Goal: Task Accomplishment & Management: Manage account settings

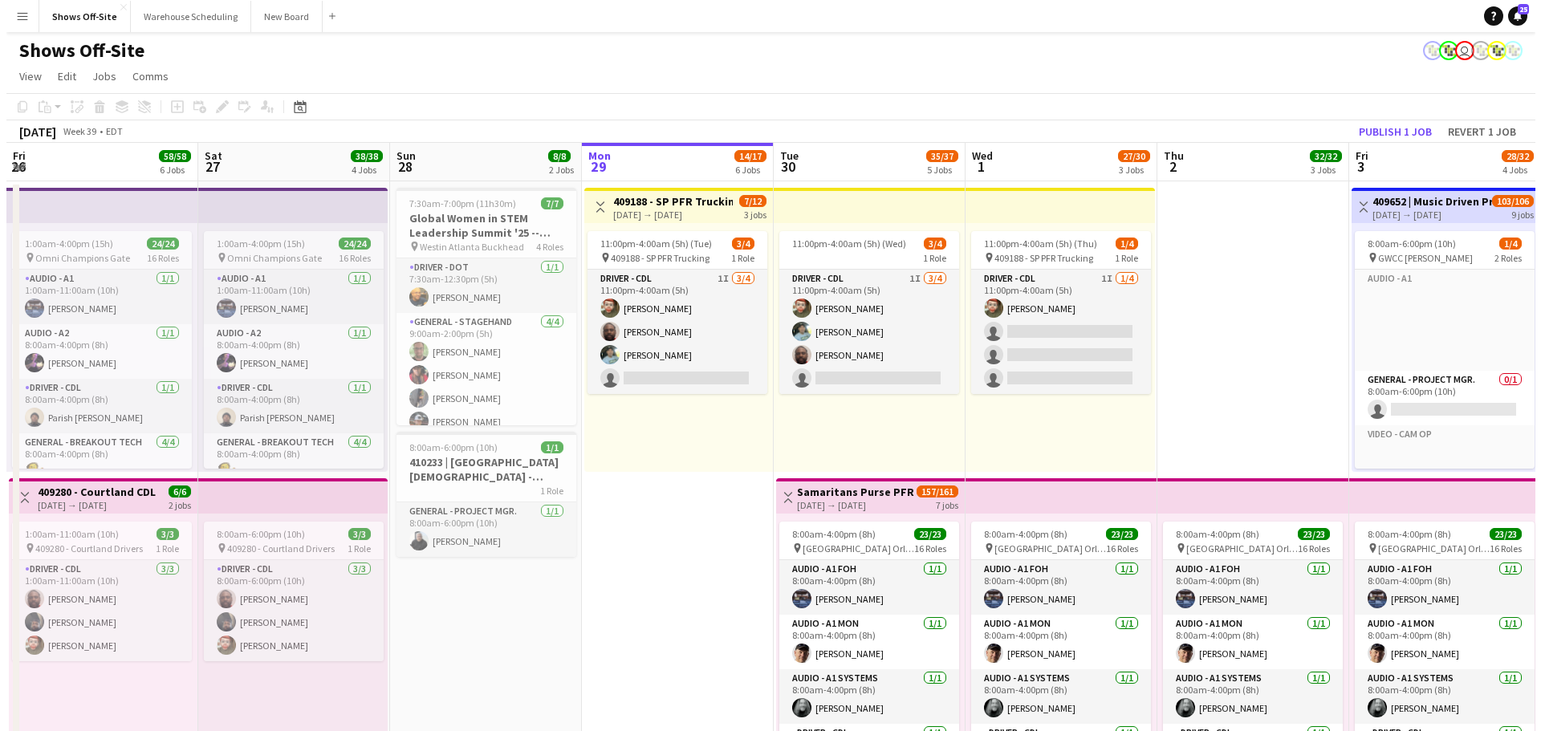
scroll to position [0, 384]
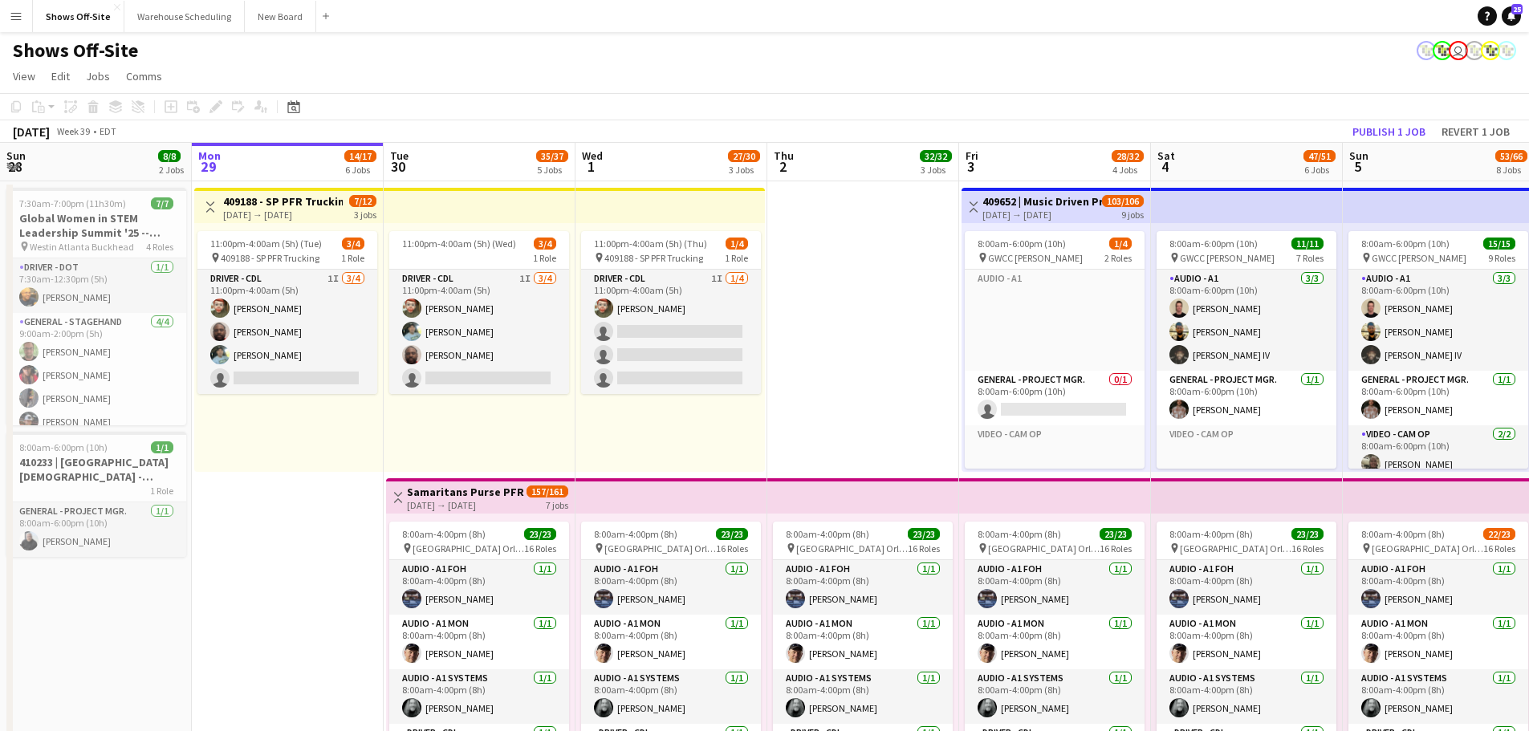
click at [20, 14] on app-icon "Menu" at bounding box center [16, 16] width 13 height 13
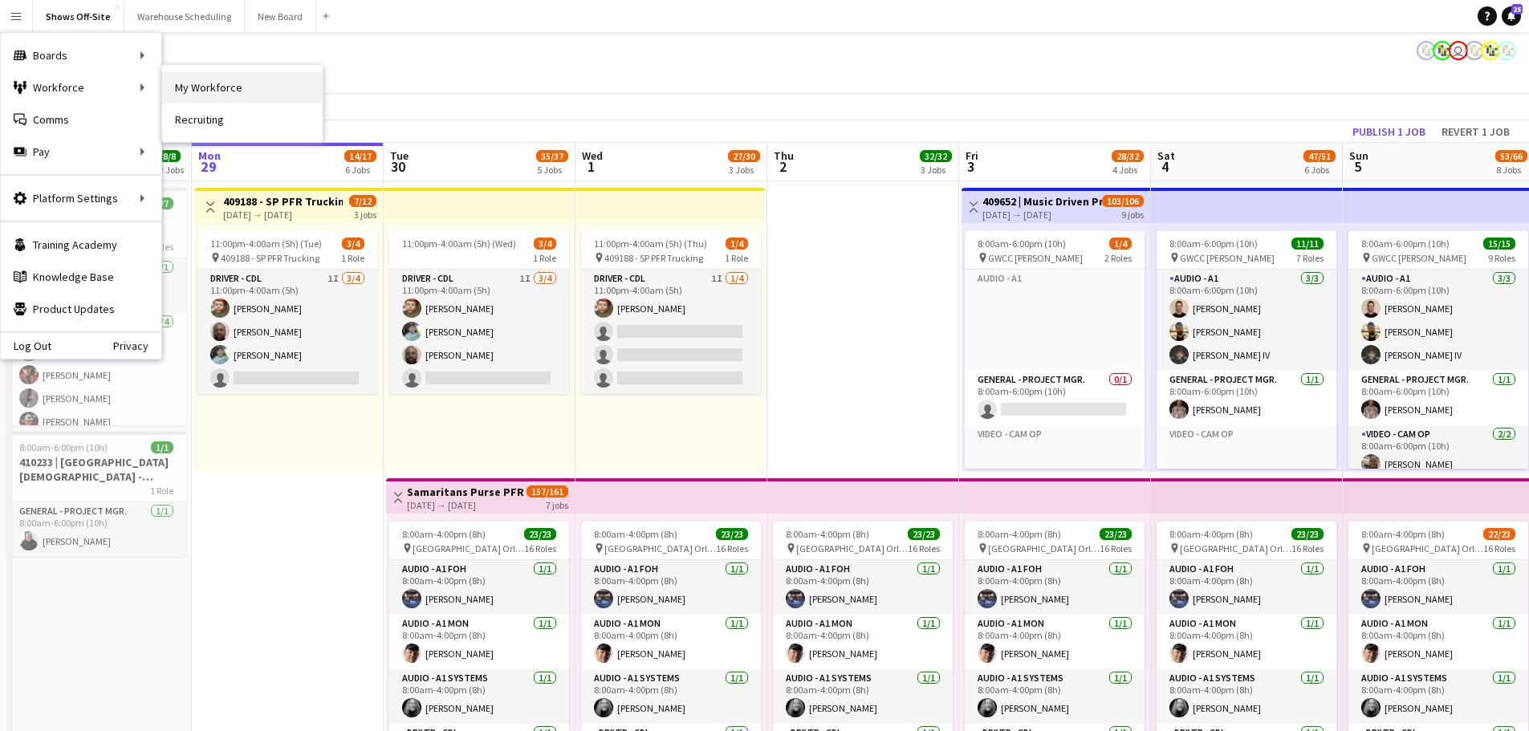
click at [202, 87] on link "My Workforce" at bounding box center [242, 87] width 161 height 32
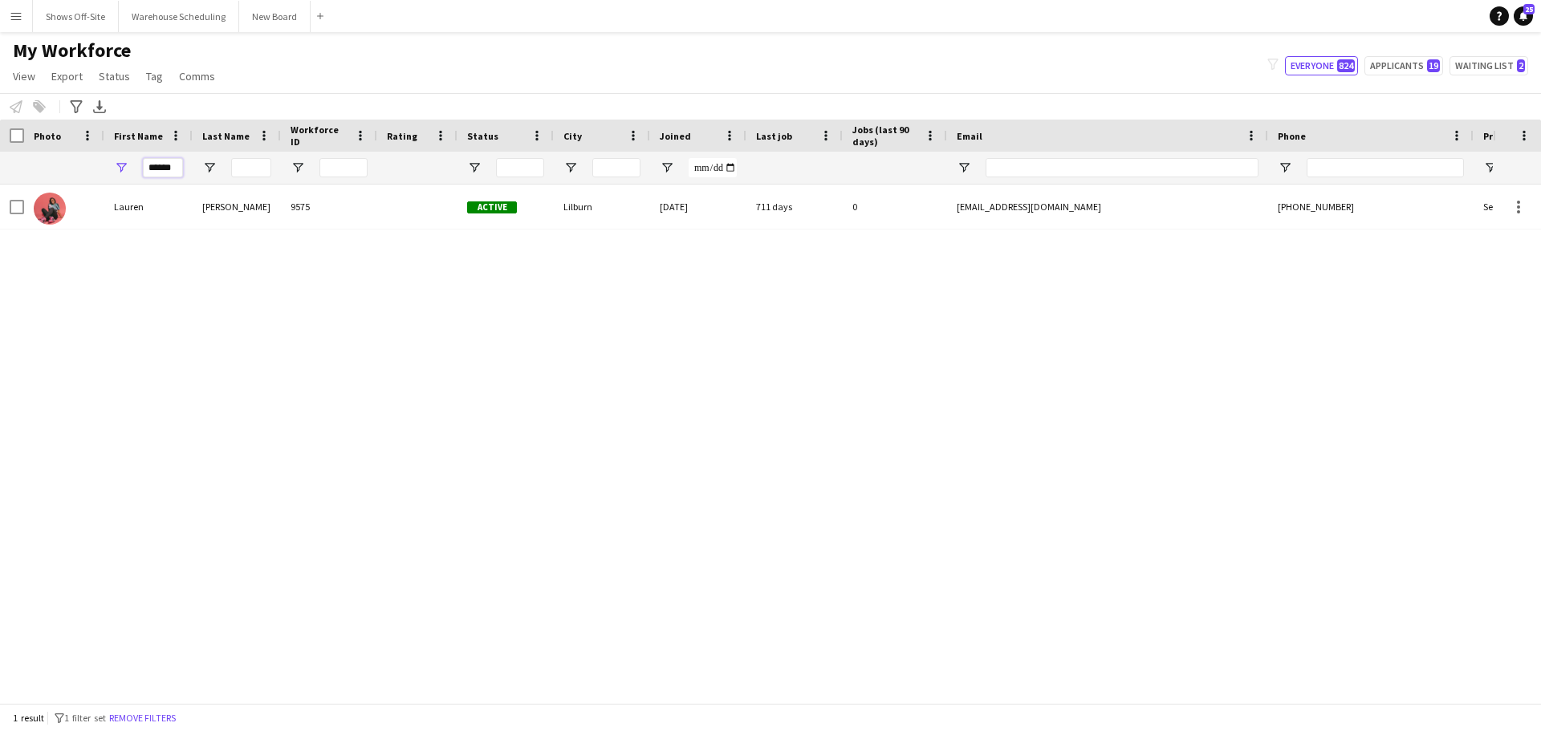
drag, startPoint x: 178, startPoint y: 167, endPoint x: 20, endPoint y: 155, distance: 158.6
click at [20, 155] on div "******" at bounding box center [870, 168] width 1740 height 32
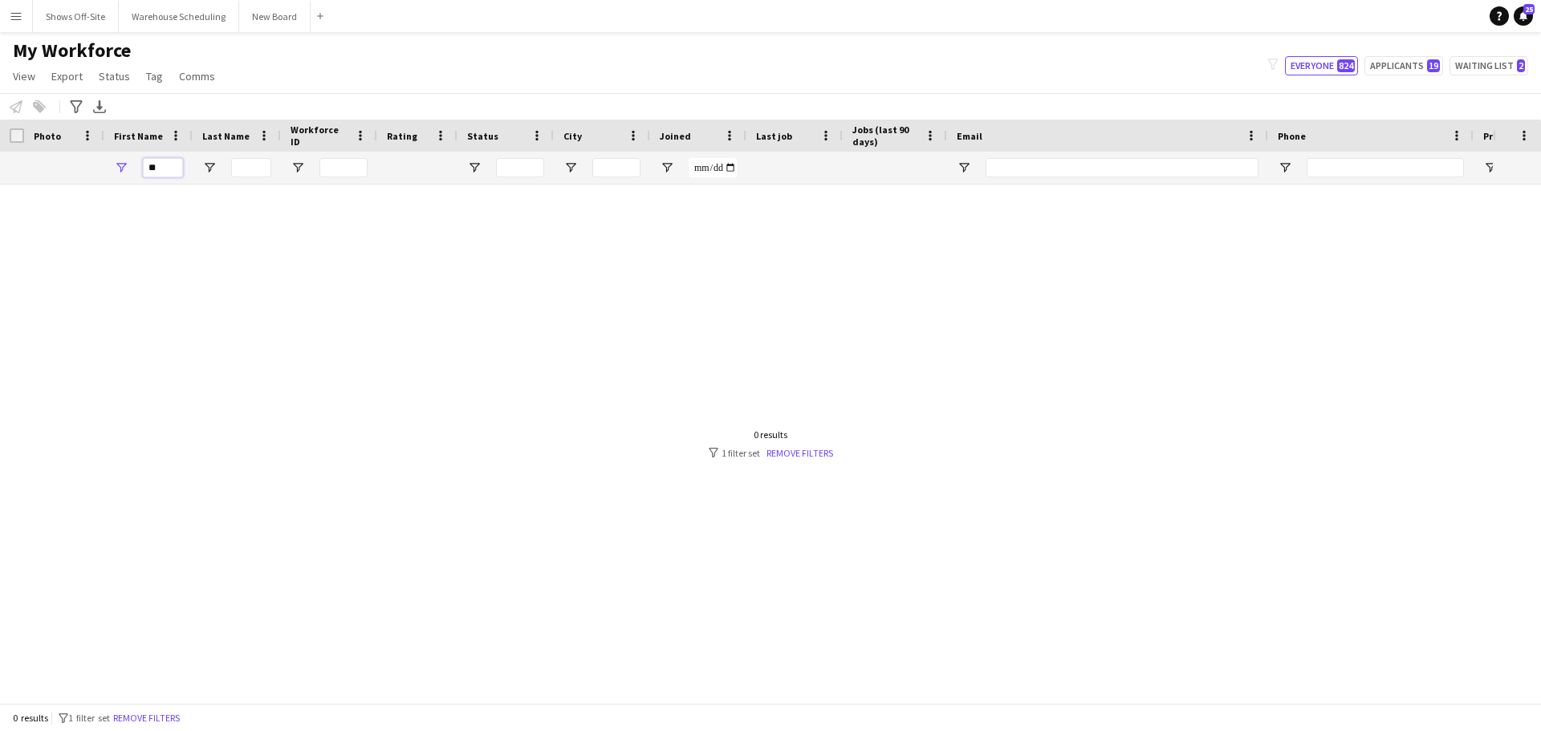
type input "*"
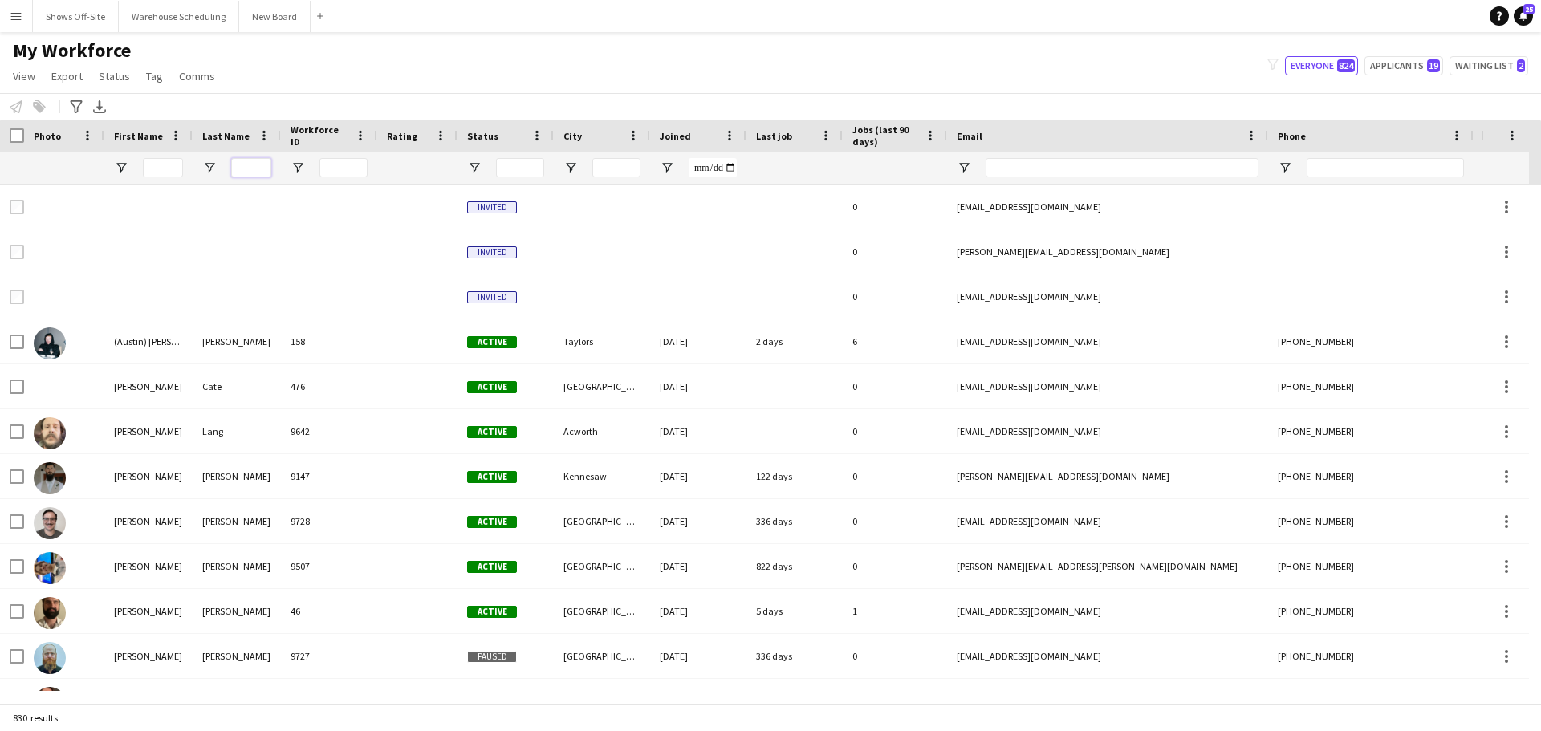
click at [254, 169] on input "Last Name Filter Input" at bounding box center [251, 167] width 40 height 19
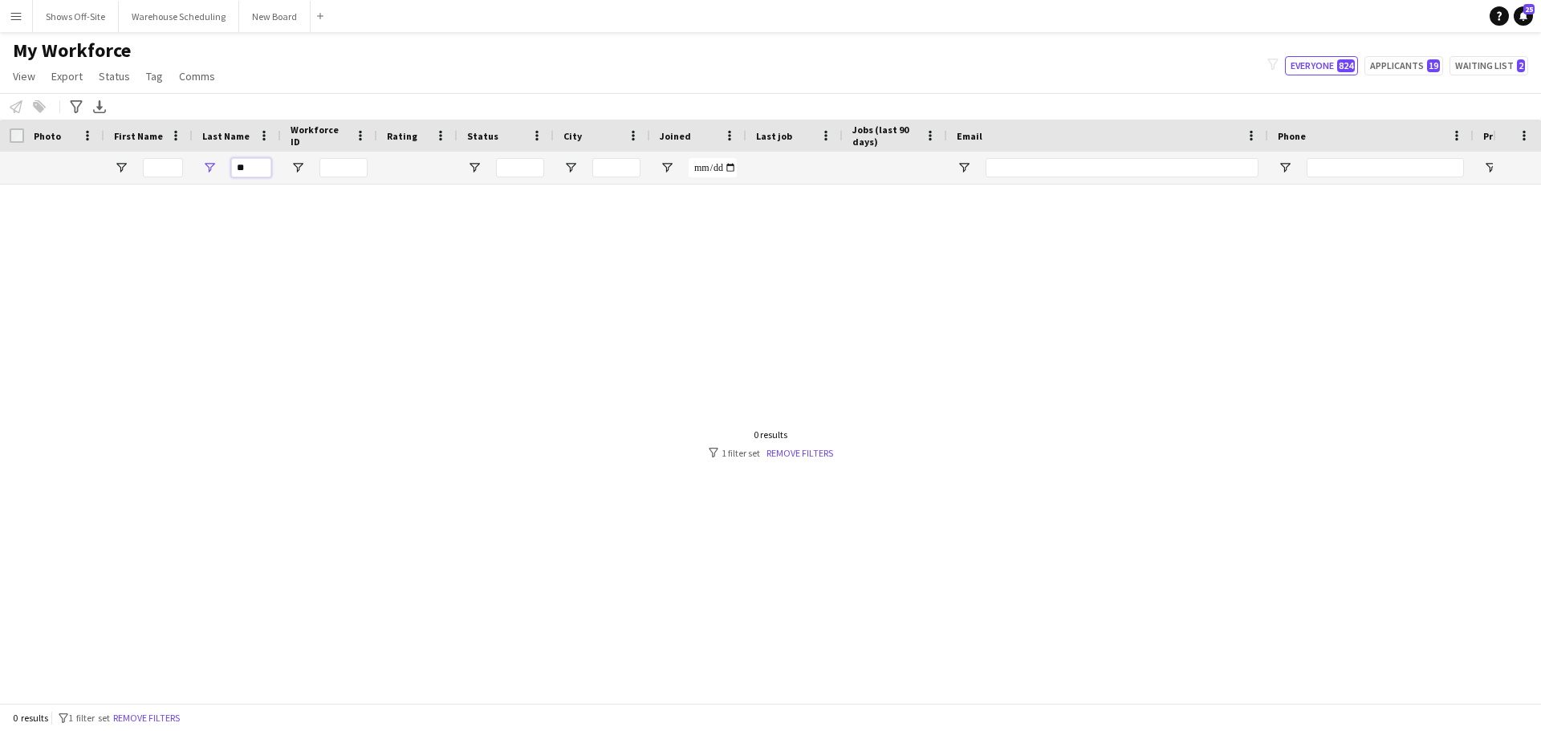
type input "*"
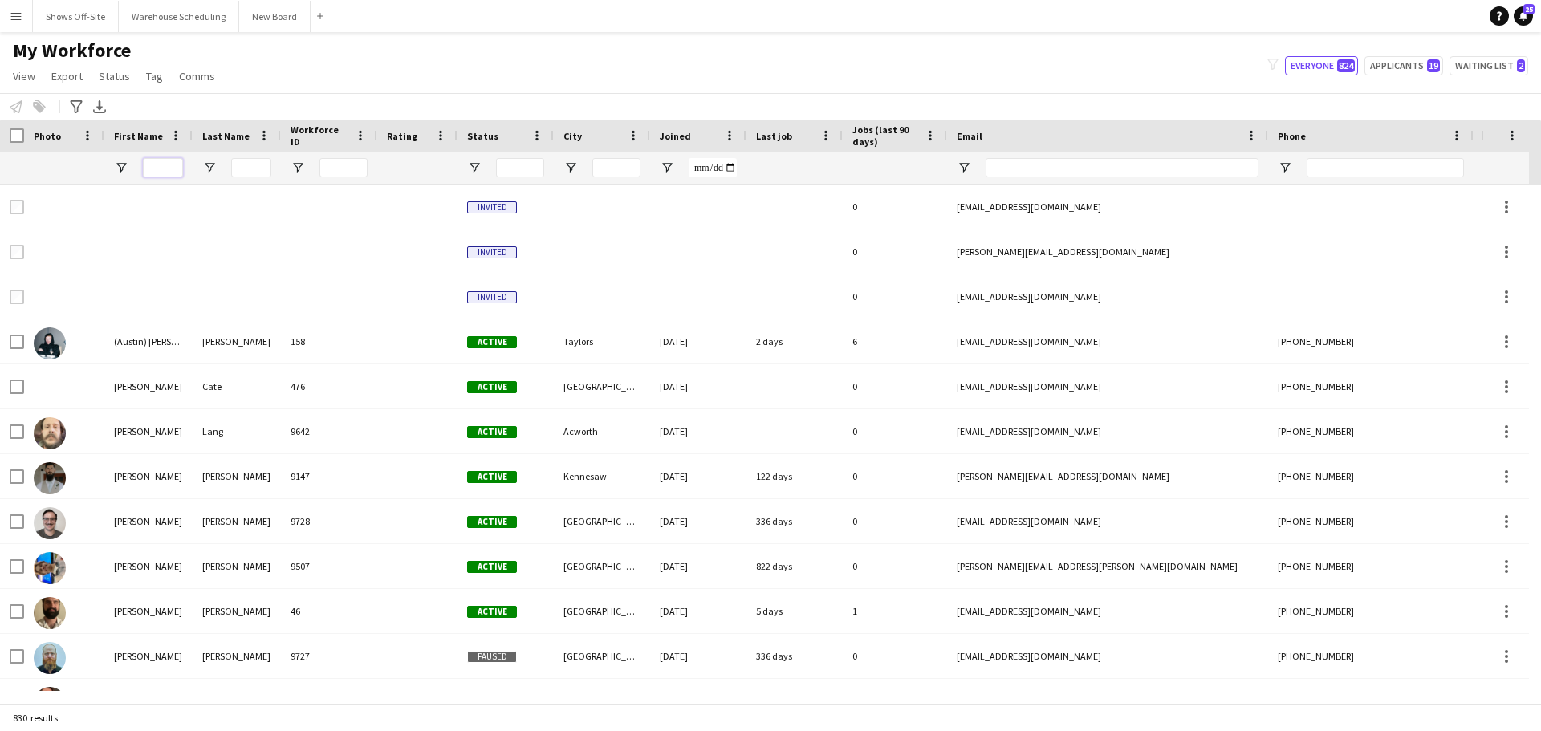
click at [163, 169] on input "First Name Filter Input" at bounding box center [163, 167] width 40 height 19
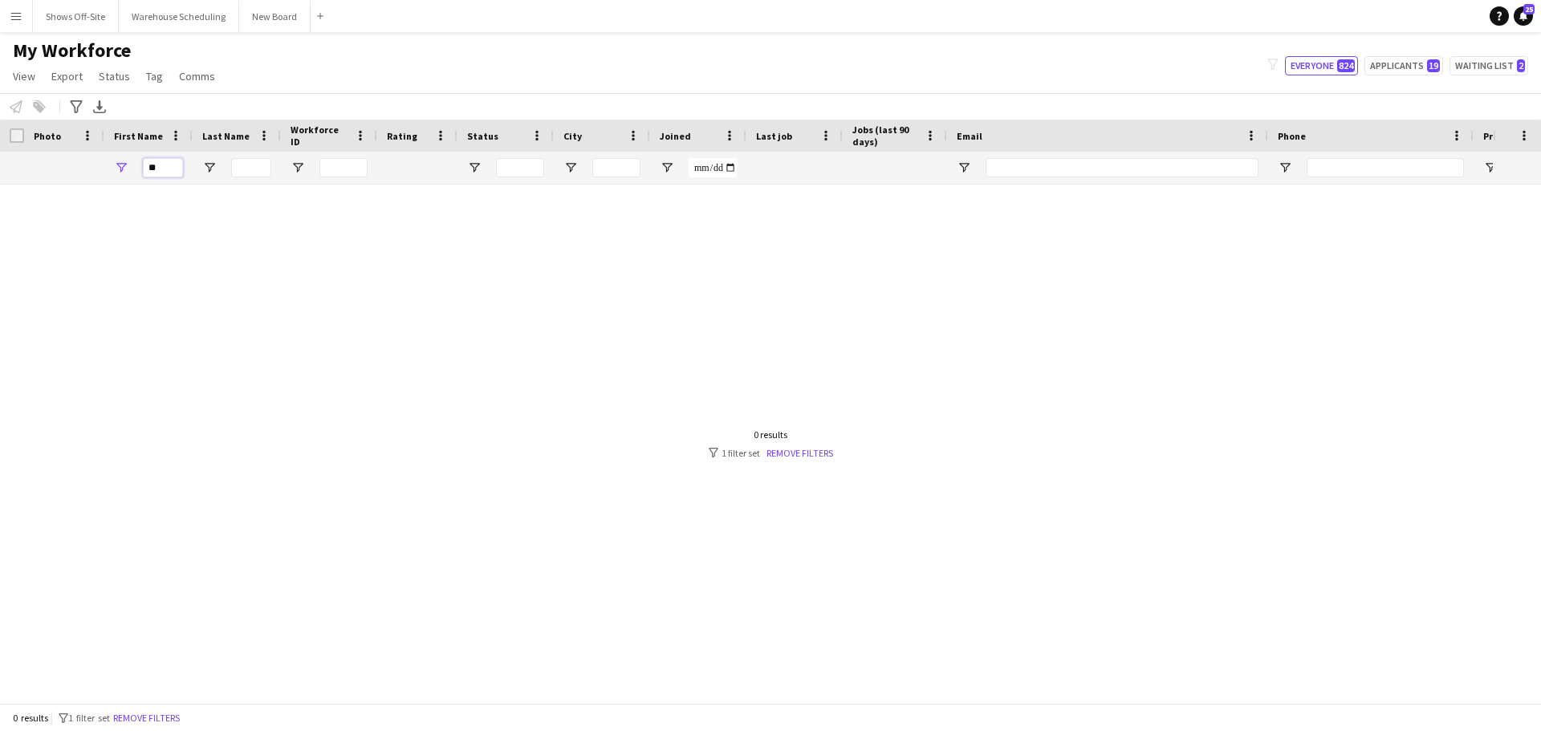
type input "*"
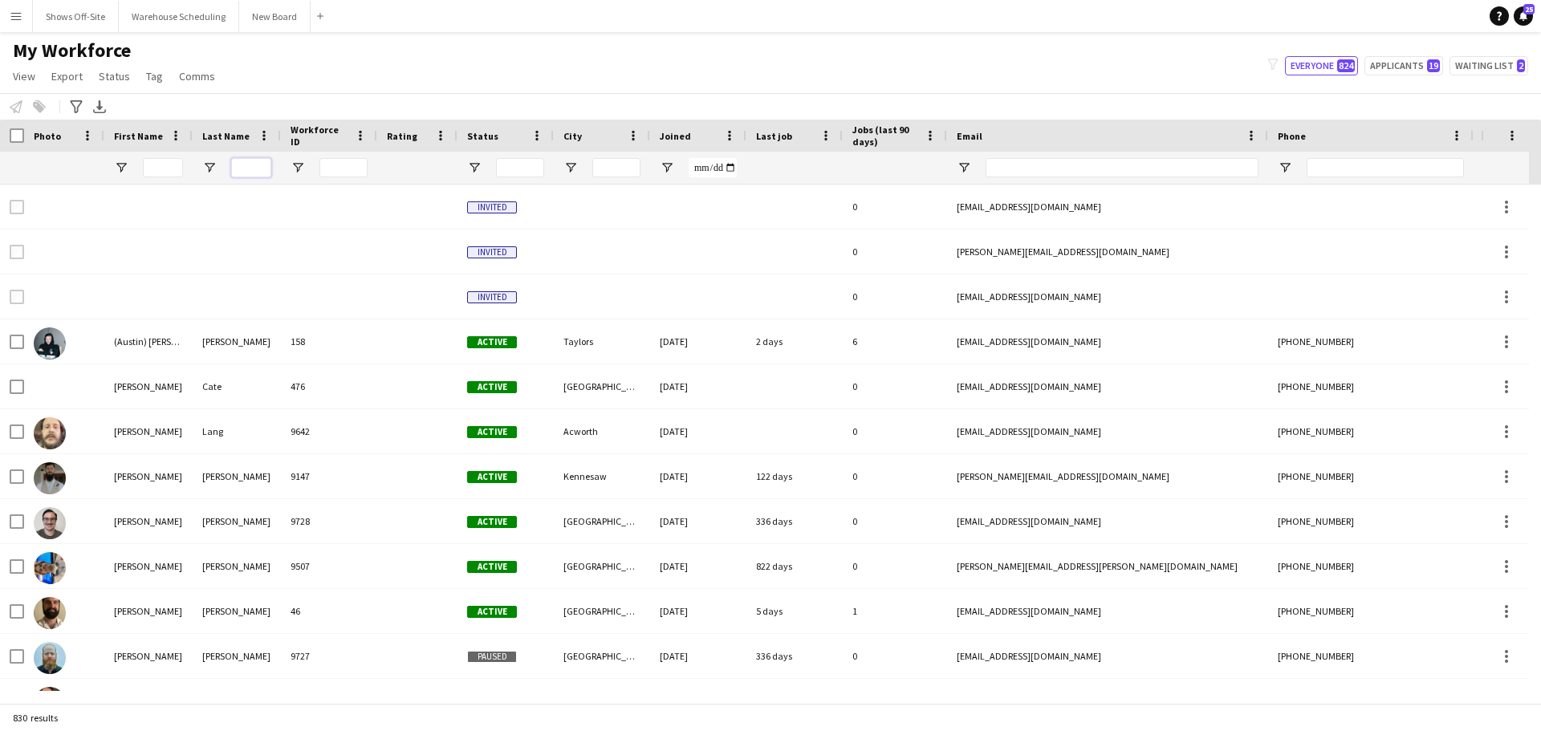
click at [248, 169] on input "Last Name Filter Input" at bounding box center [251, 167] width 40 height 19
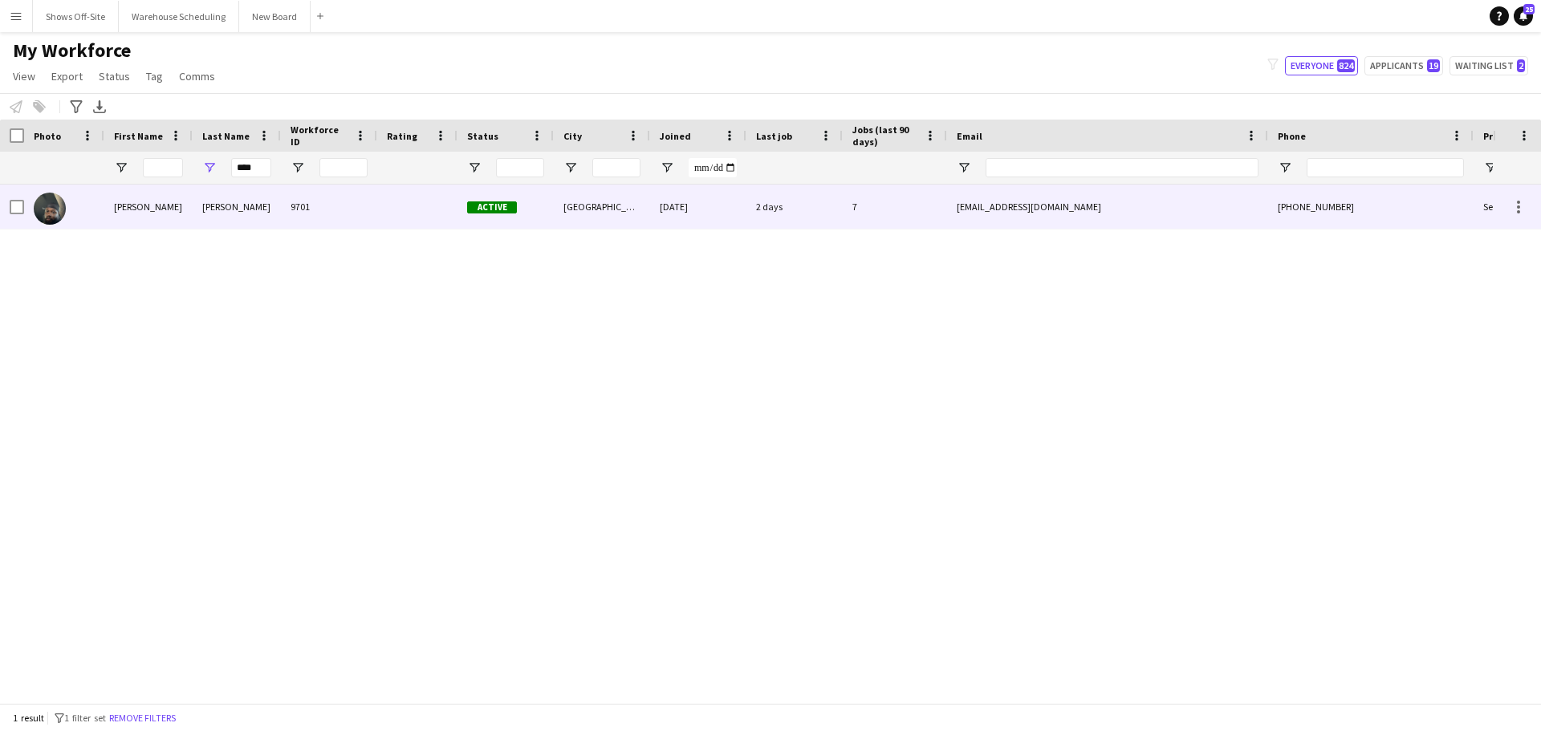
click at [169, 209] on div "[PERSON_NAME]" at bounding box center [148, 207] width 88 height 44
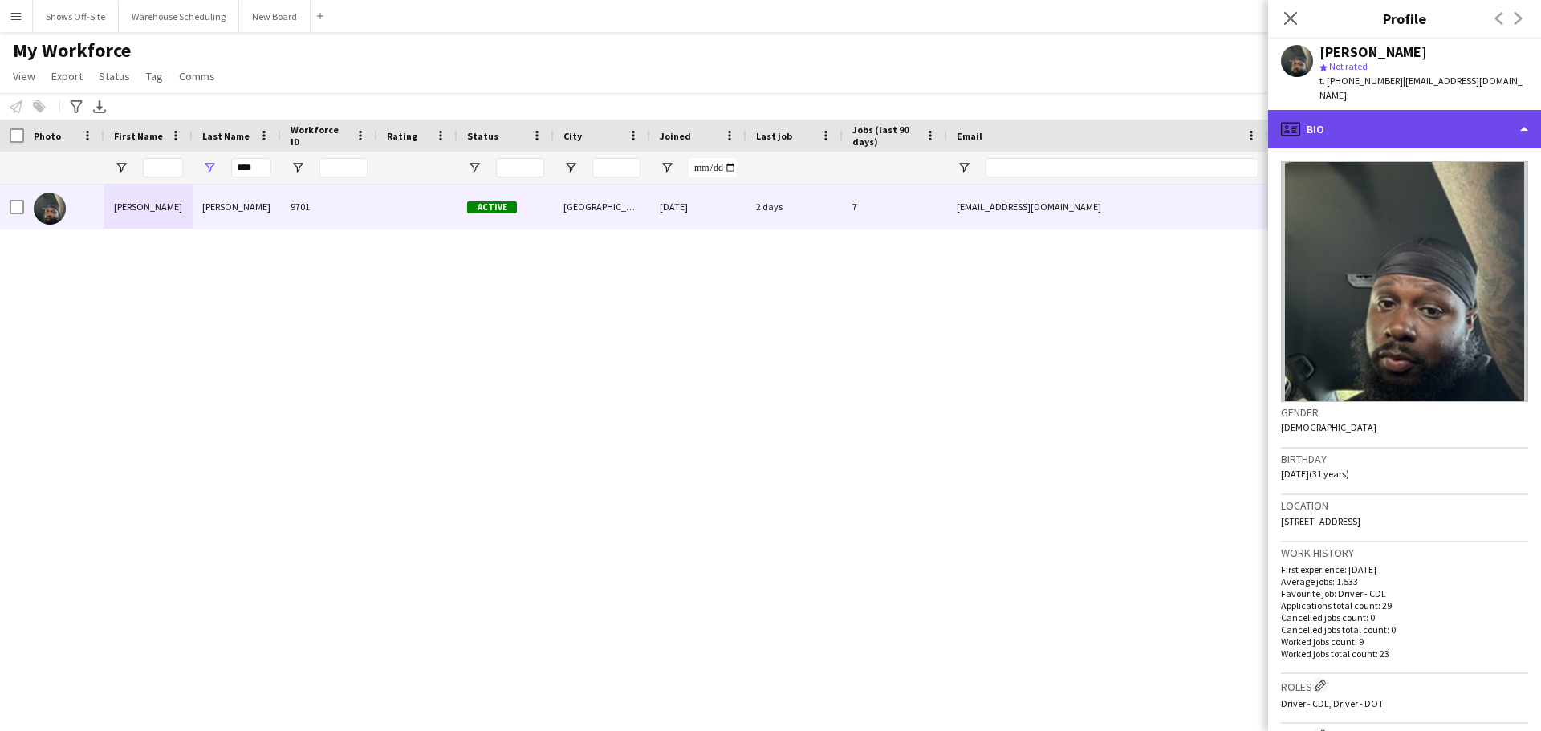
click at [1351, 116] on div "profile Bio" at bounding box center [1404, 129] width 273 height 39
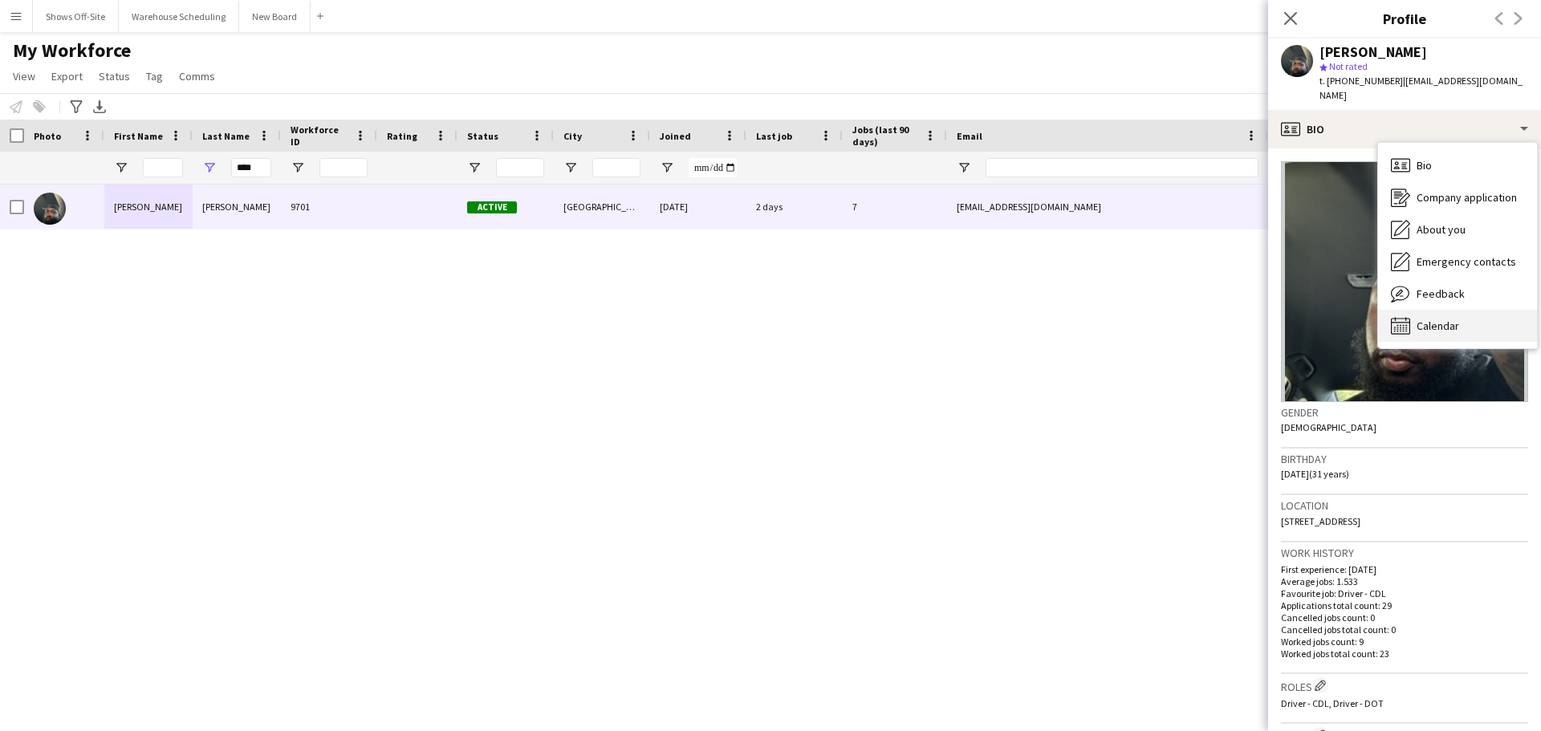
click at [1437, 319] on span "Calendar" at bounding box center [1438, 326] width 43 height 14
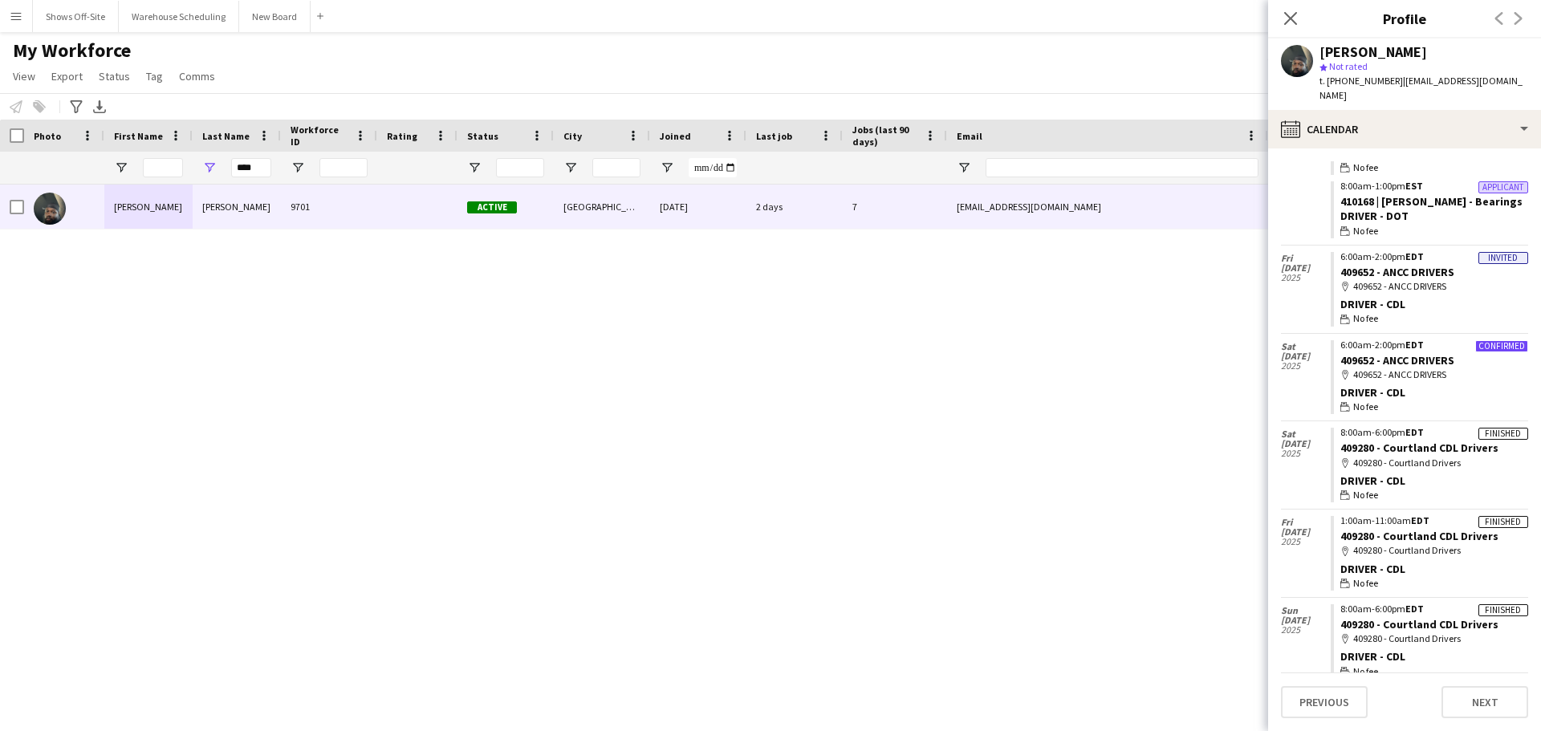
scroll to position [119, 0]
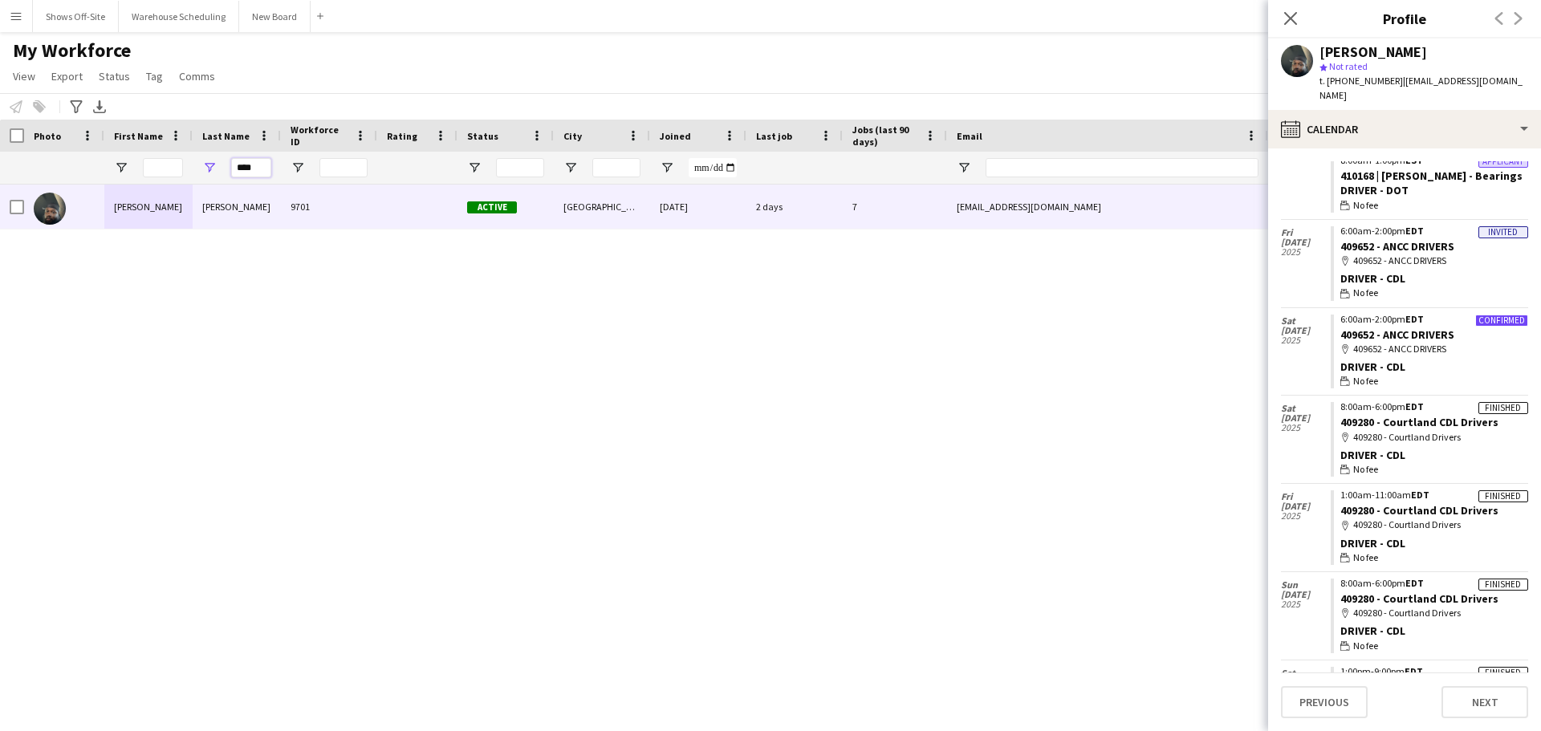
drag, startPoint x: 249, startPoint y: 165, endPoint x: 133, endPoint y: 137, distance: 118.8
click at [133, 137] on div "Workforce Details Photo First Name Age" at bounding box center [870, 152] width 1740 height 65
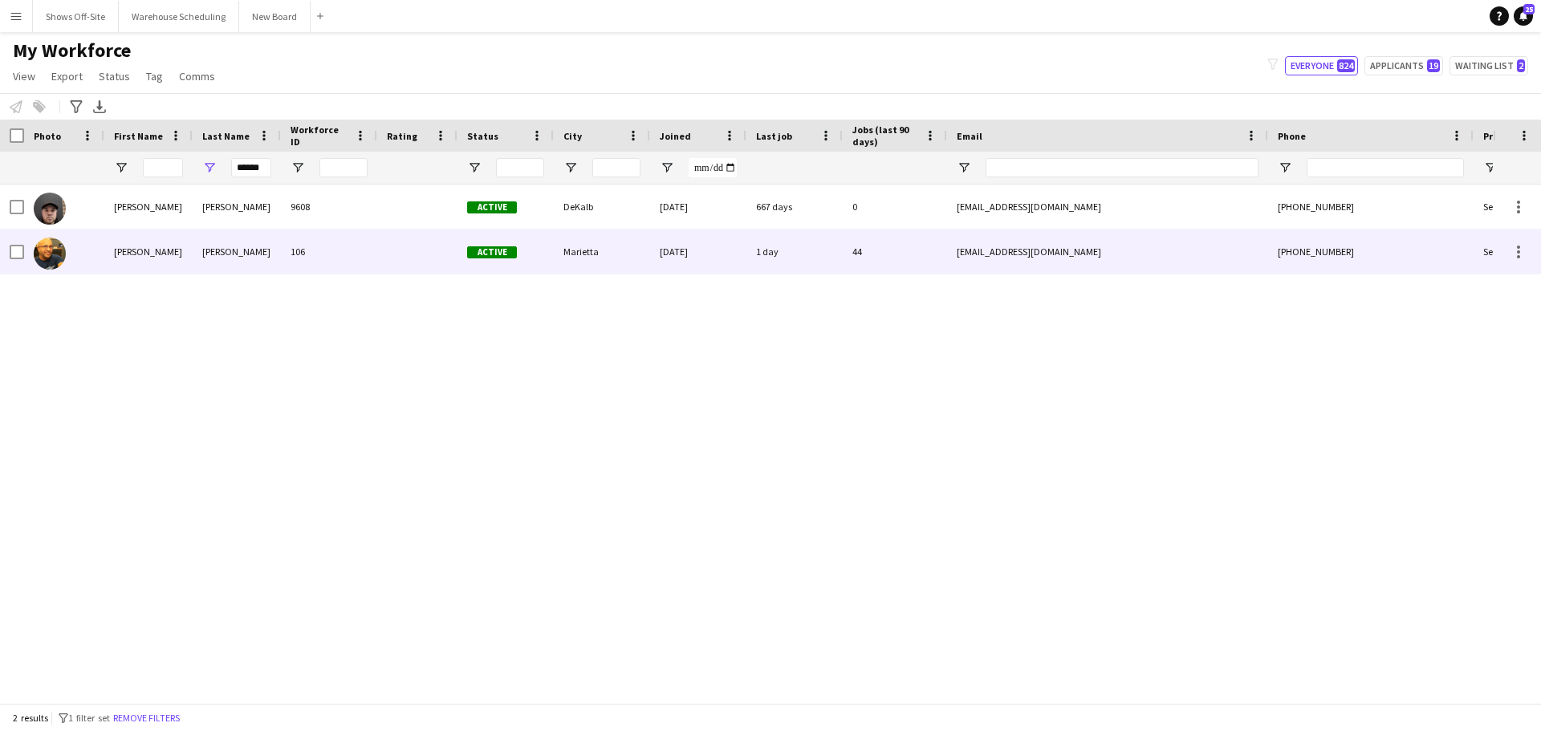
click at [136, 250] on div "[PERSON_NAME]" at bounding box center [148, 252] width 88 height 44
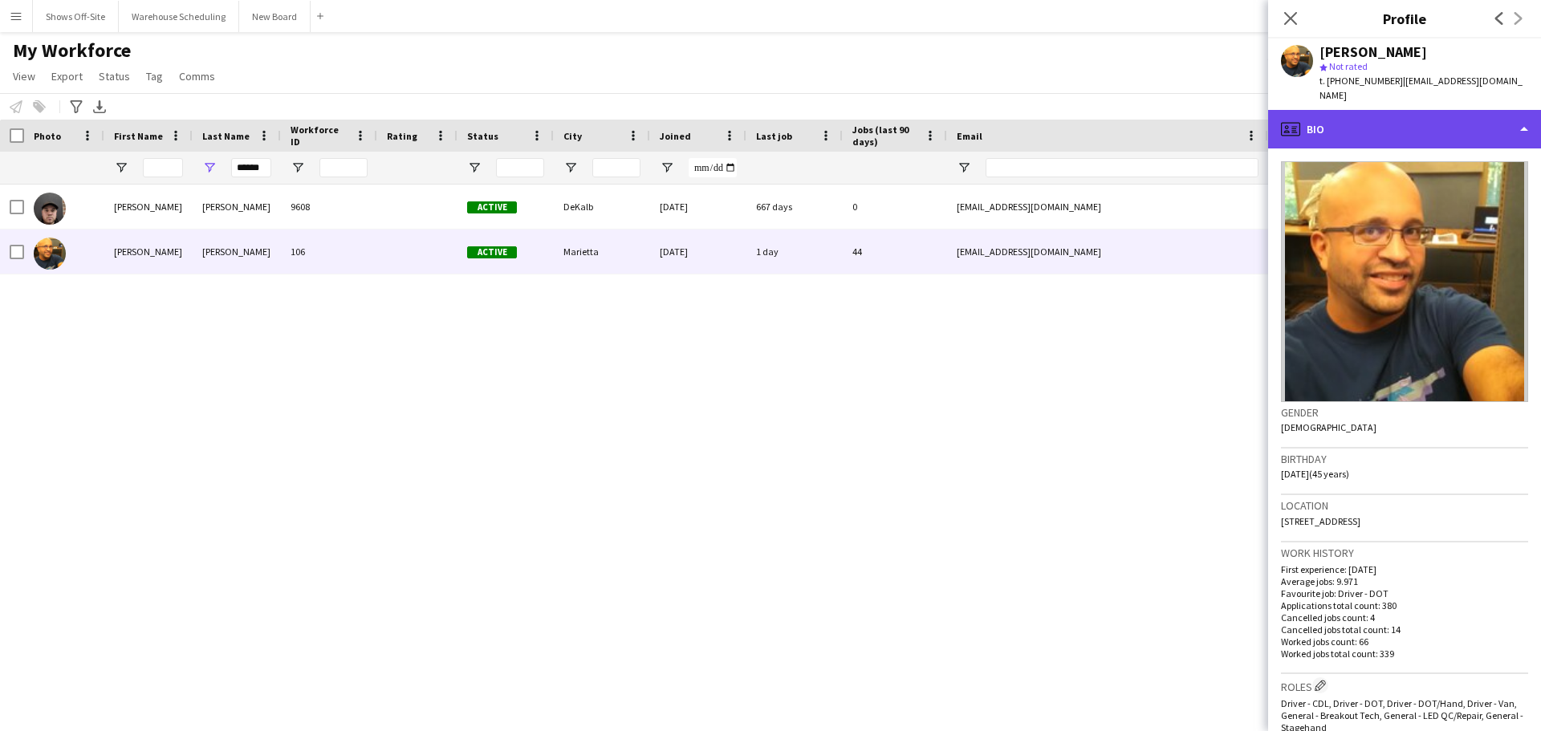
click at [1348, 110] on div "profile Bio" at bounding box center [1404, 129] width 273 height 39
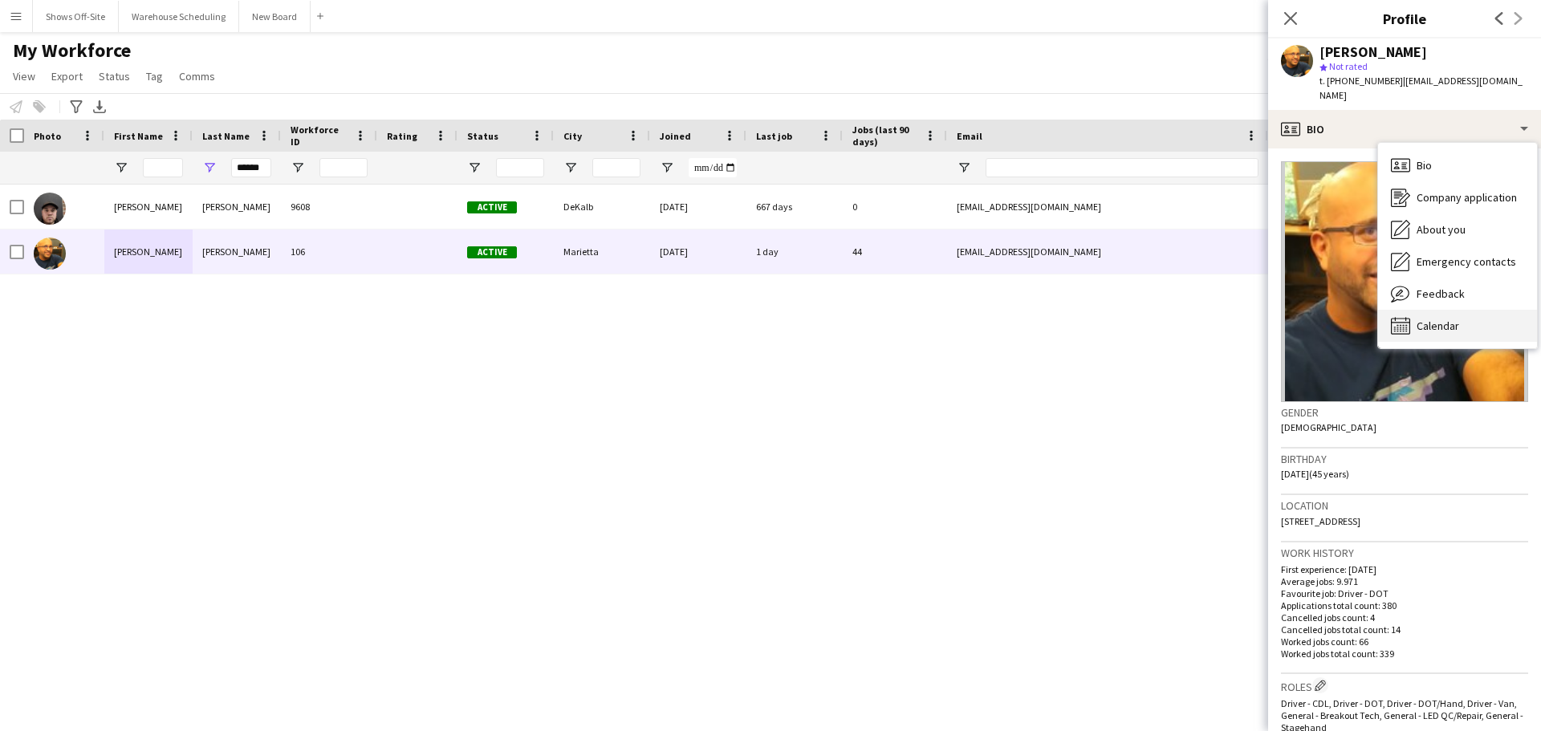
click at [1412, 316] on div "Calendar Calendar" at bounding box center [1457, 326] width 159 height 32
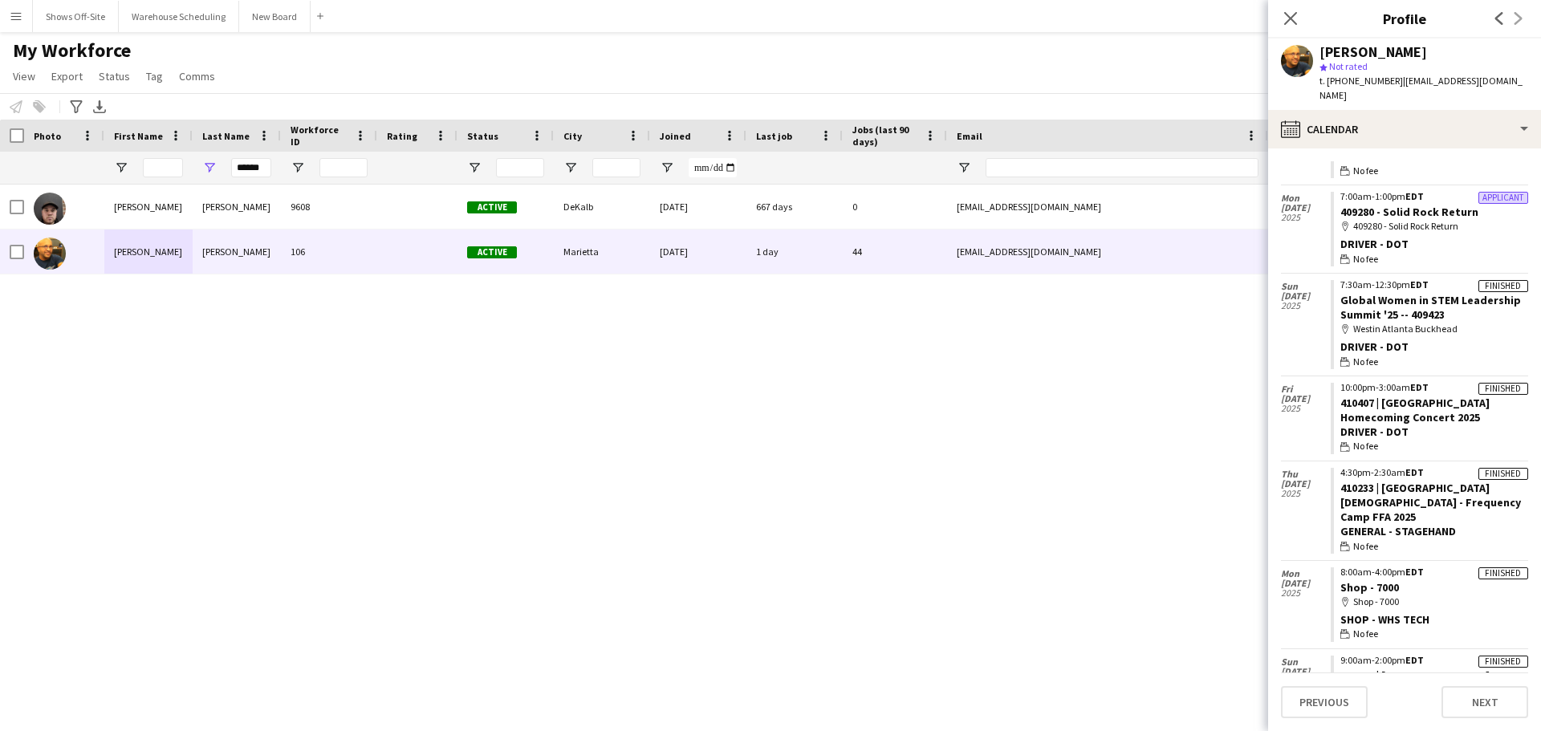
scroll to position [1666, 0]
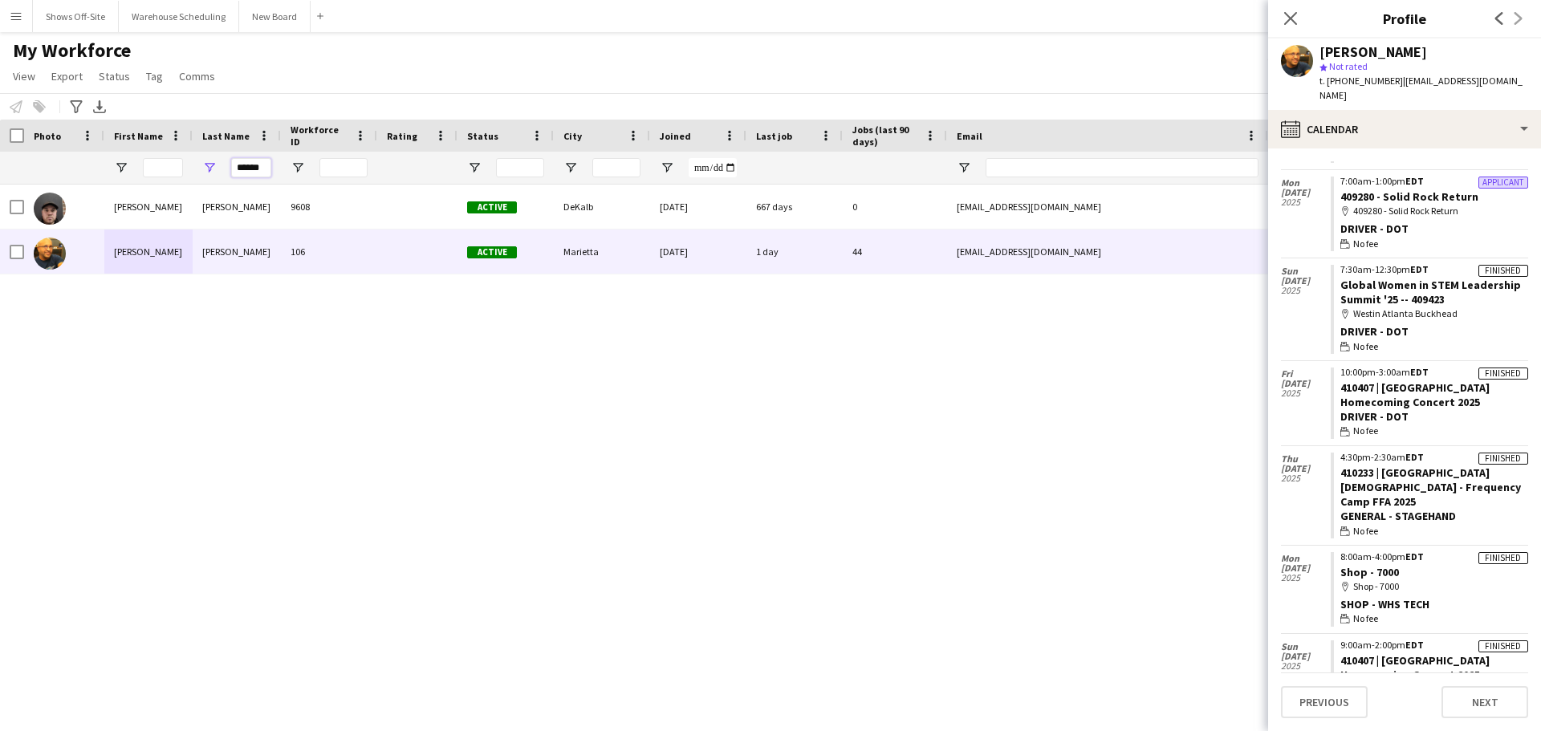
drag, startPoint x: 262, startPoint y: 166, endPoint x: 74, endPoint y: 163, distance: 187.9
click at [74, 163] on div "******" at bounding box center [870, 168] width 1740 height 32
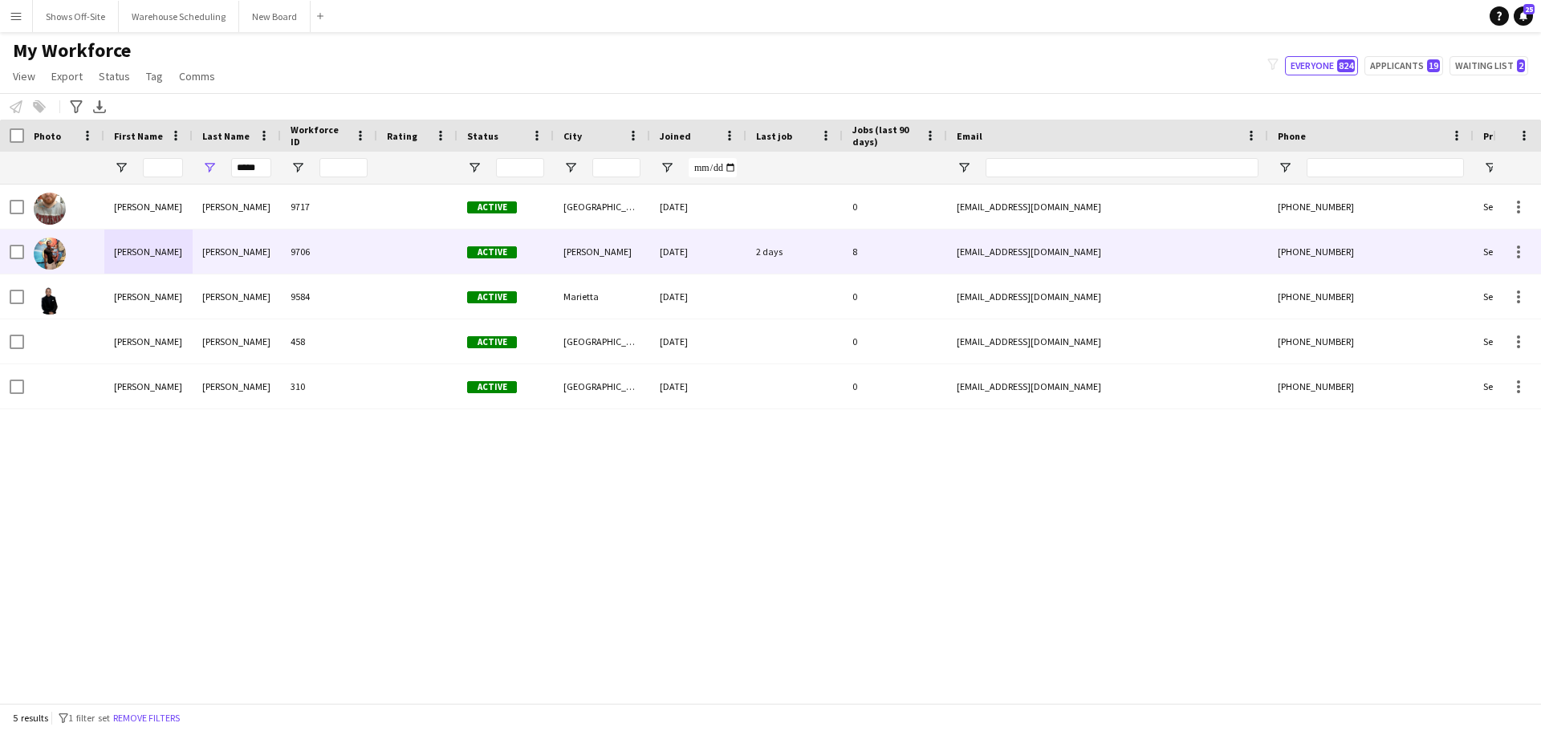
click at [160, 246] on div "[PERSON_NAME]" at bounding box center [148, 252] width 88 height 44
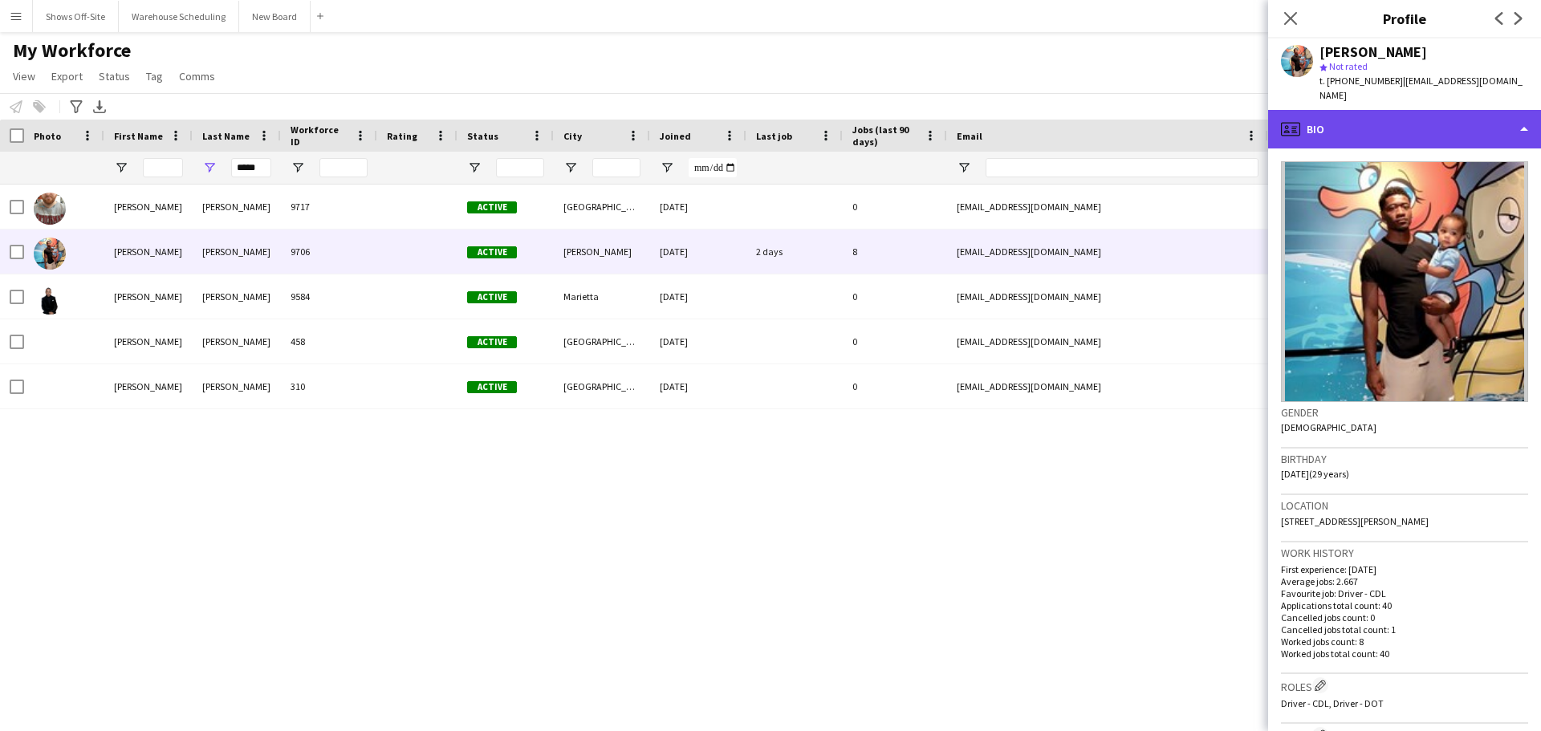
click at [1361, 118] on div "profile Bio" at bounding box center [1404, 129] width 273 height 39
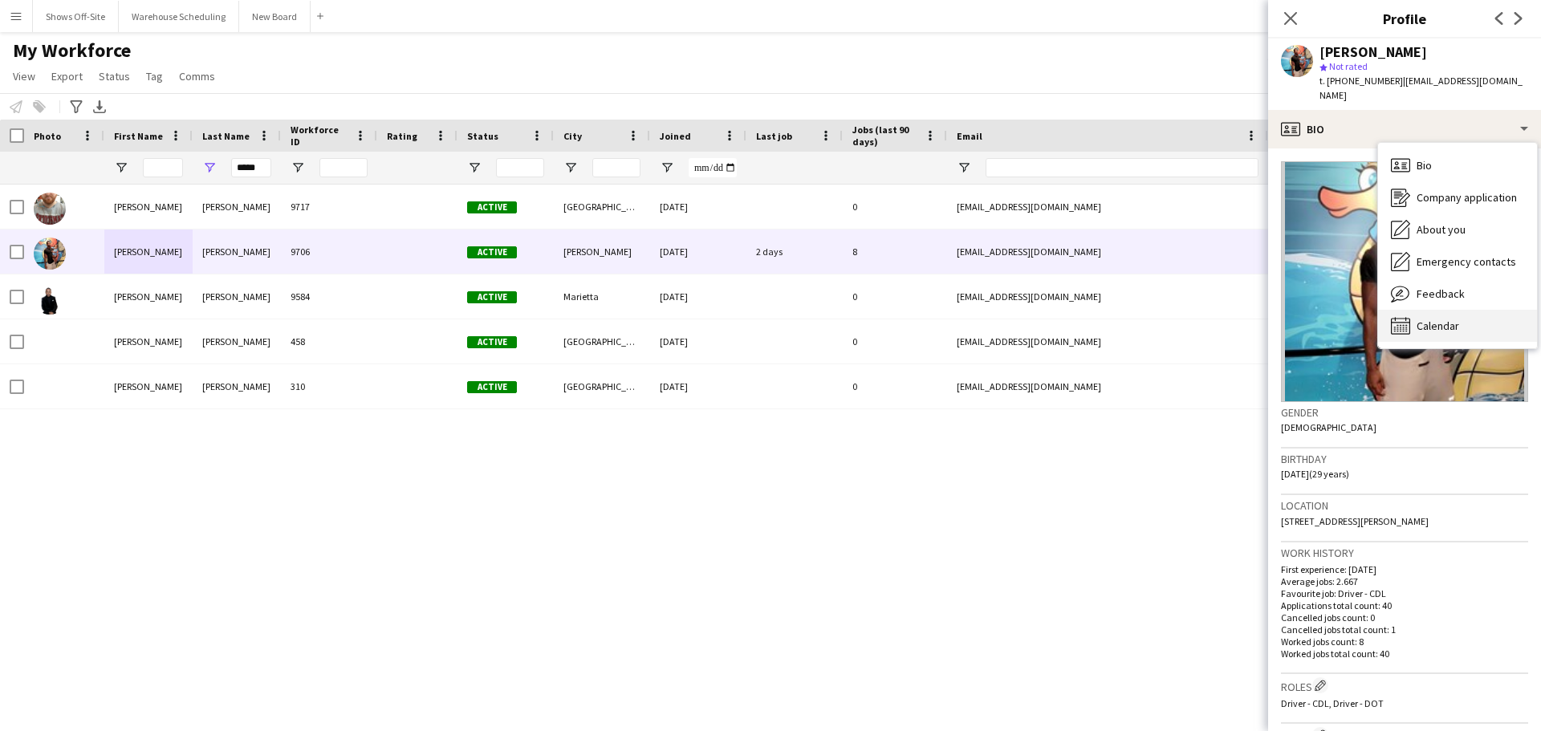
click at [1439, 319] on span "Calendar" at bounding box center [1438, 326] width 43 height 14
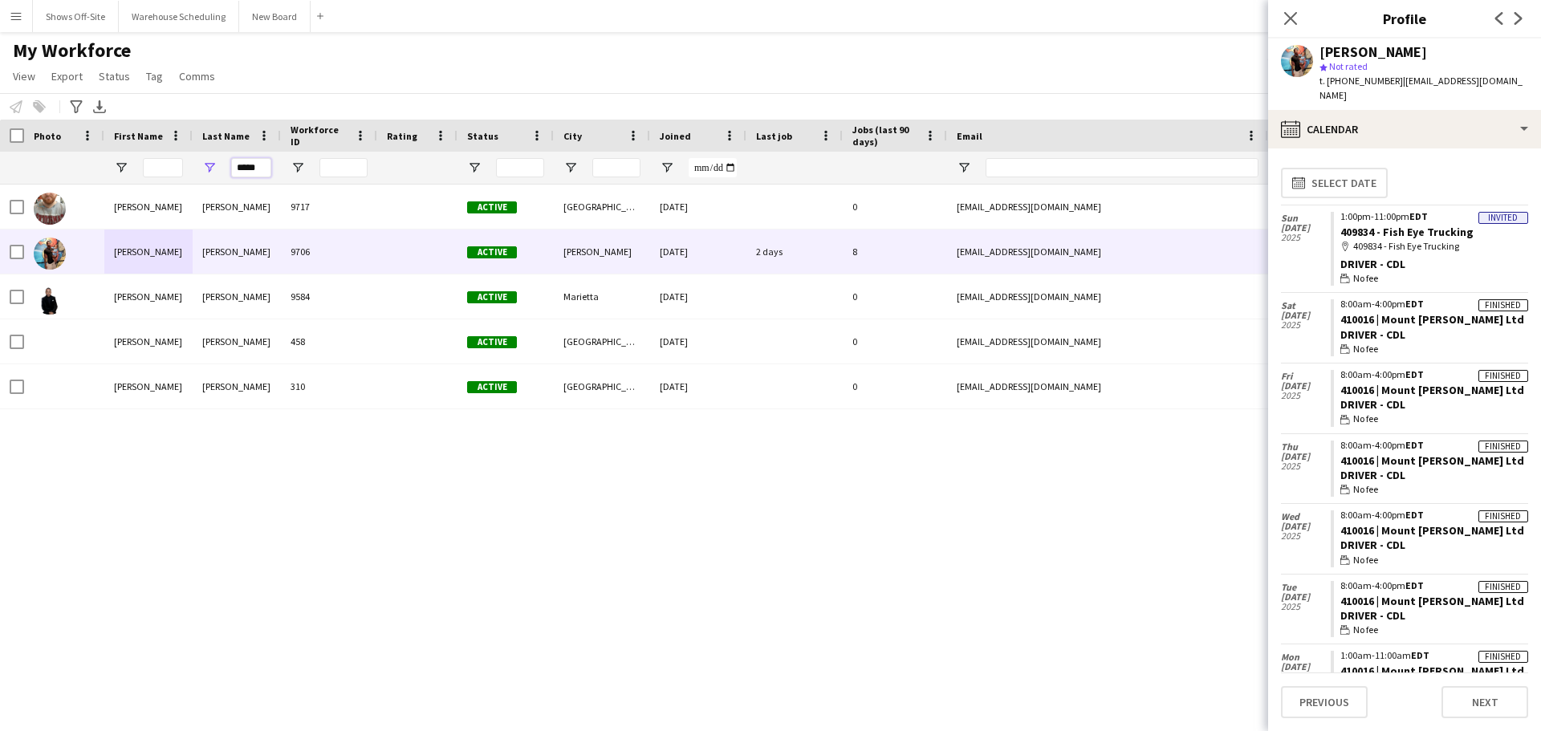
drag, startPoint x: 264, startPoint y: 167, endPoint x: 103, endPoint y: 157, distance: 161.7
click at [103, 157] on div "*****" at bounding box center [870, 168] width 1740 height 32
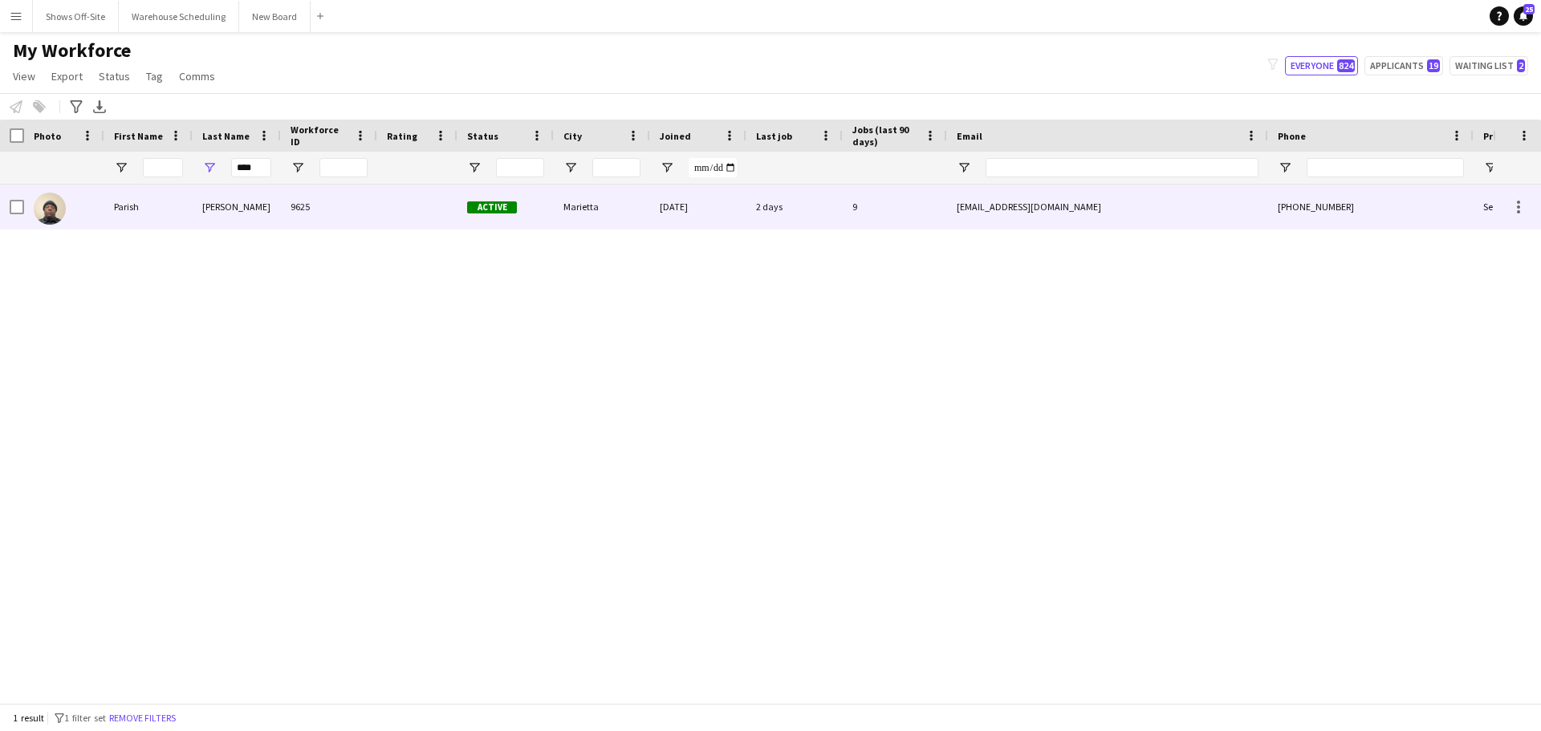
click at [183, 197] on div "Parish" at bounding box center [148, 207] width 88 height 44
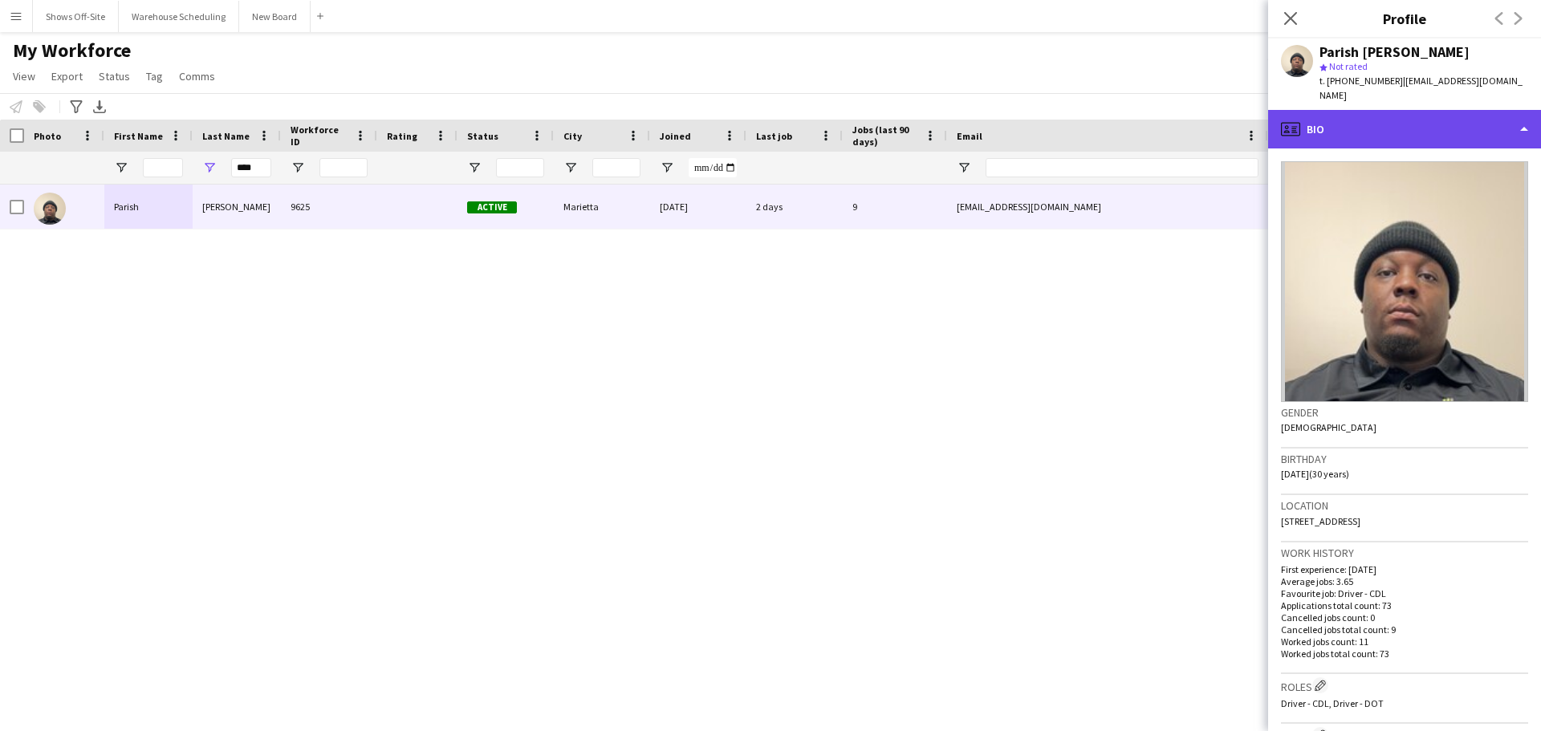
click at [1371, 118] on div "profile Bio" at bounding box center [1404, 129] width 273 height 39
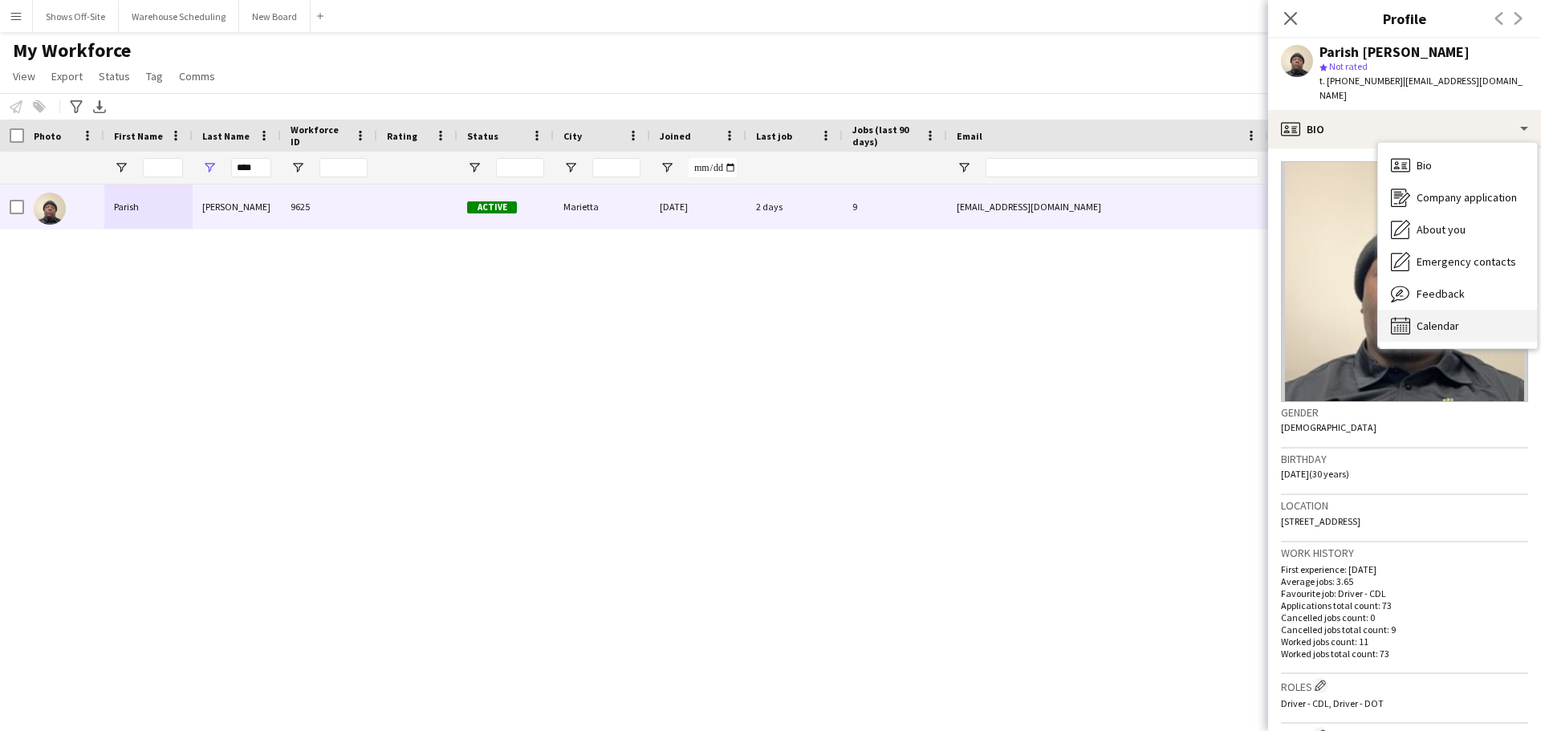
click at [1434, 319] on span "Calendar" at bounding box center [1438, 326] width 43 height 14
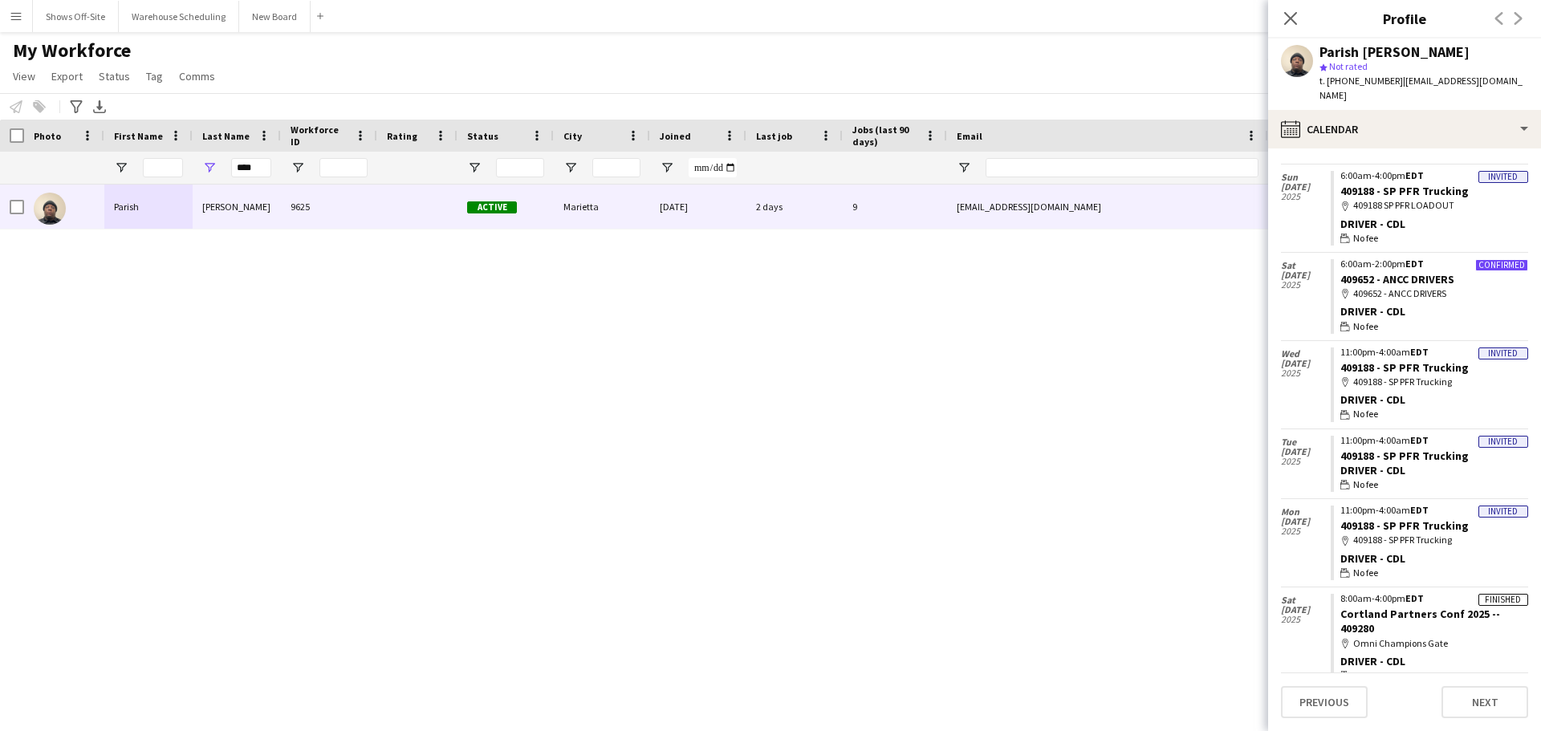
scroll to position [401, 0]
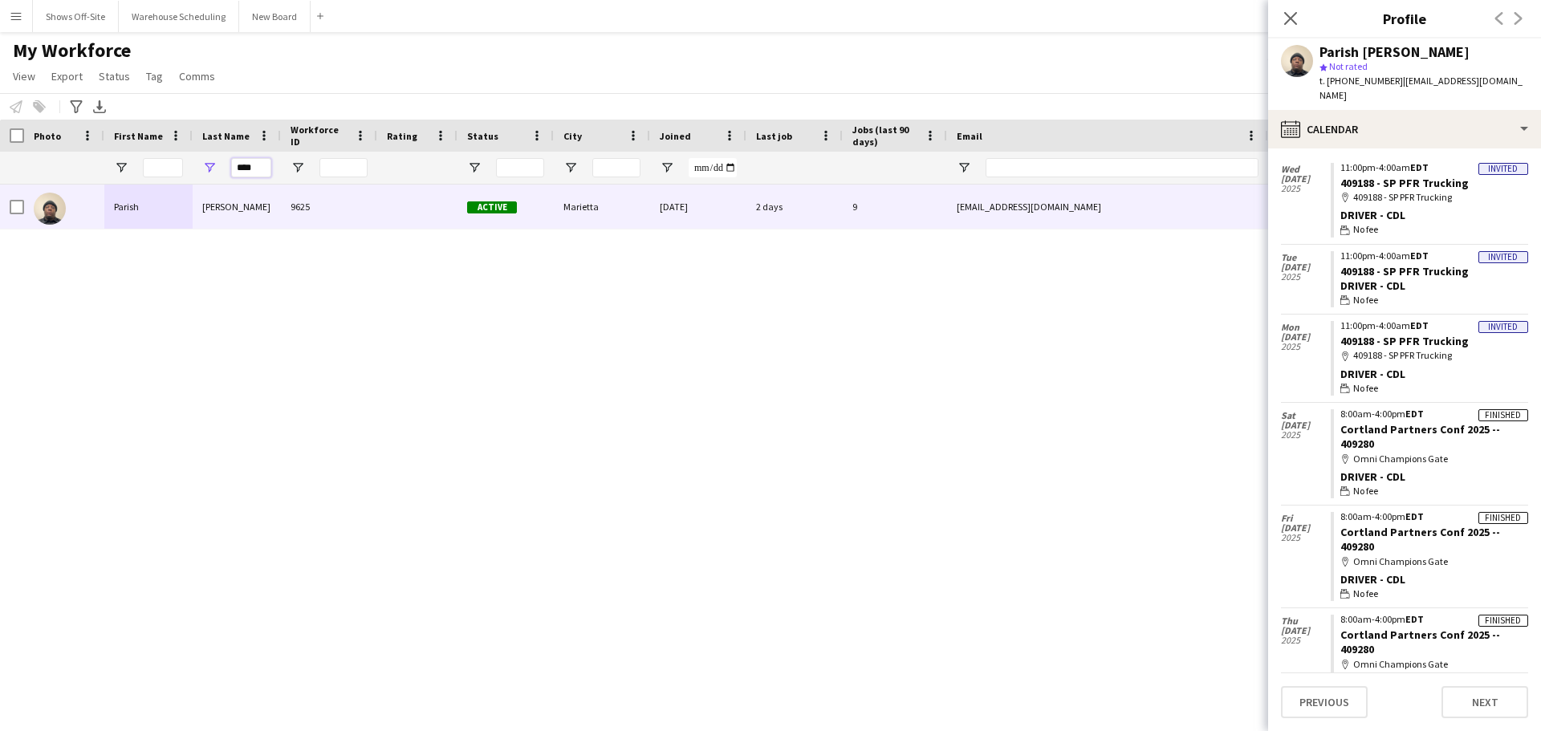
drag, startPoint x: 262, startPoint y: 165, endPoint x: 55, endPoint y: 158, distance: 207.2
click at [55, 158] on div "****" at bounding box center [870, 168] width 1740 height 32
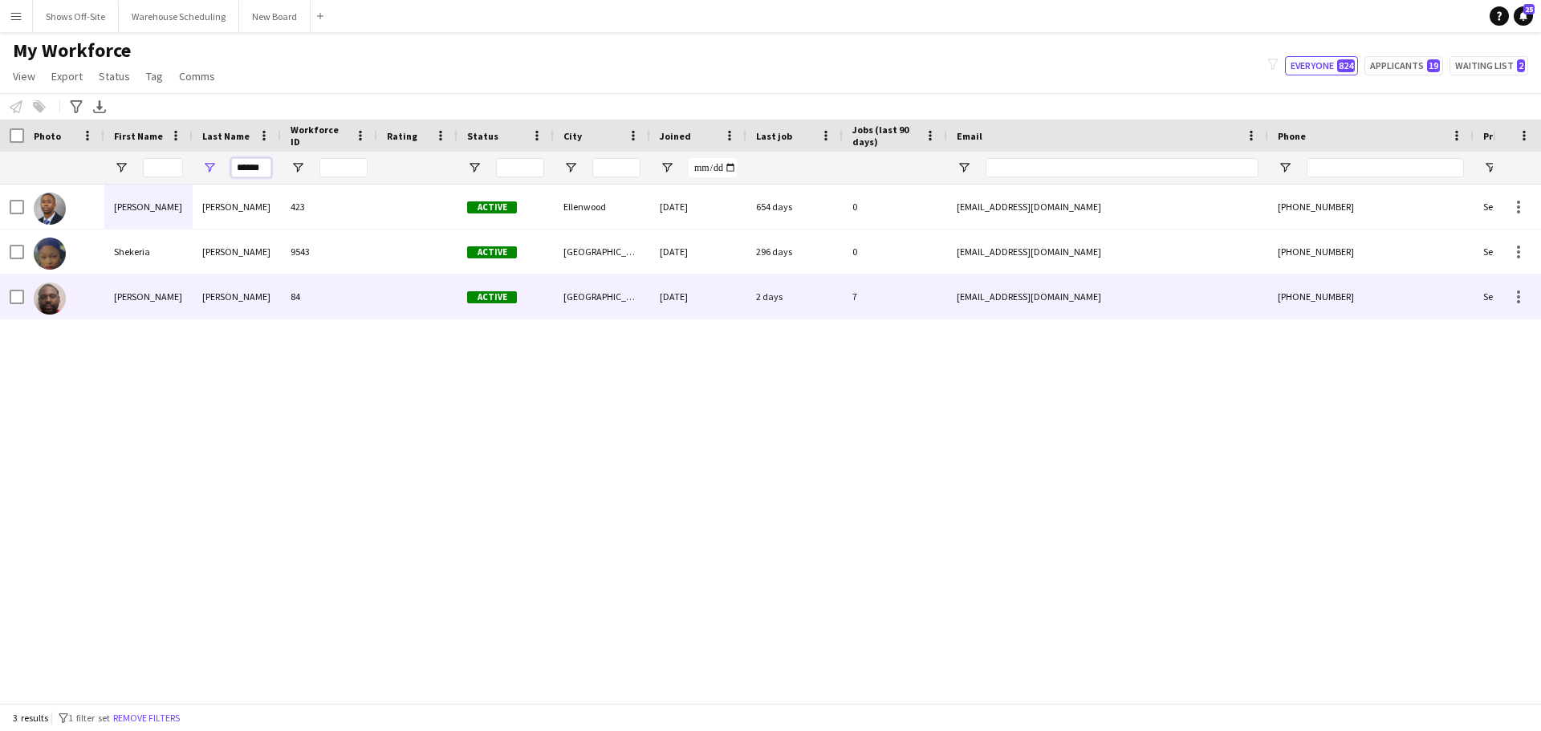
type input "******"
click at [200, 291] on div "[PERSON_NAME]" at bounding box center [237, 297] width 88 height 44
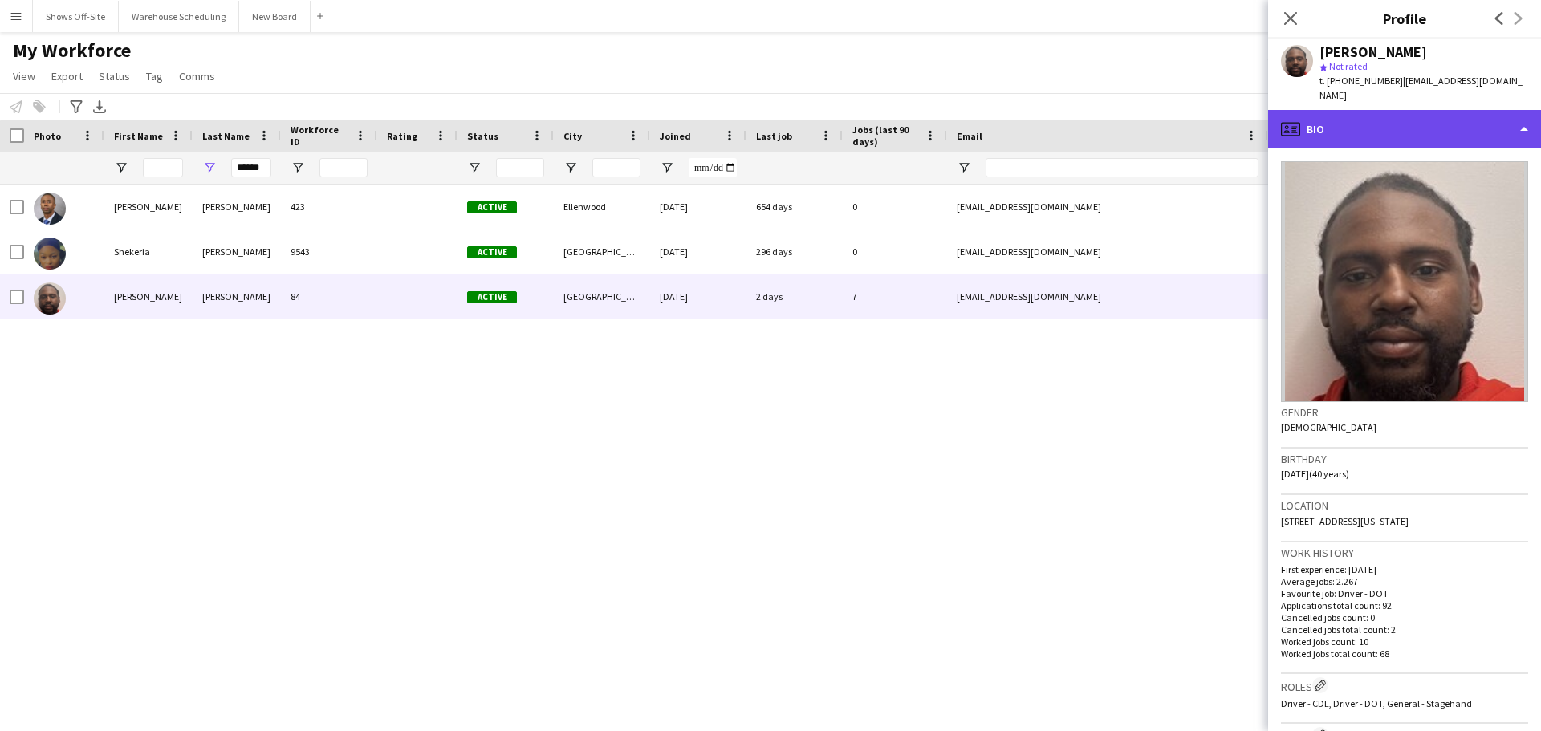
click at [1381, 111] on div "profile Bio" at bounding box center [1404, 129] width 273 height 39
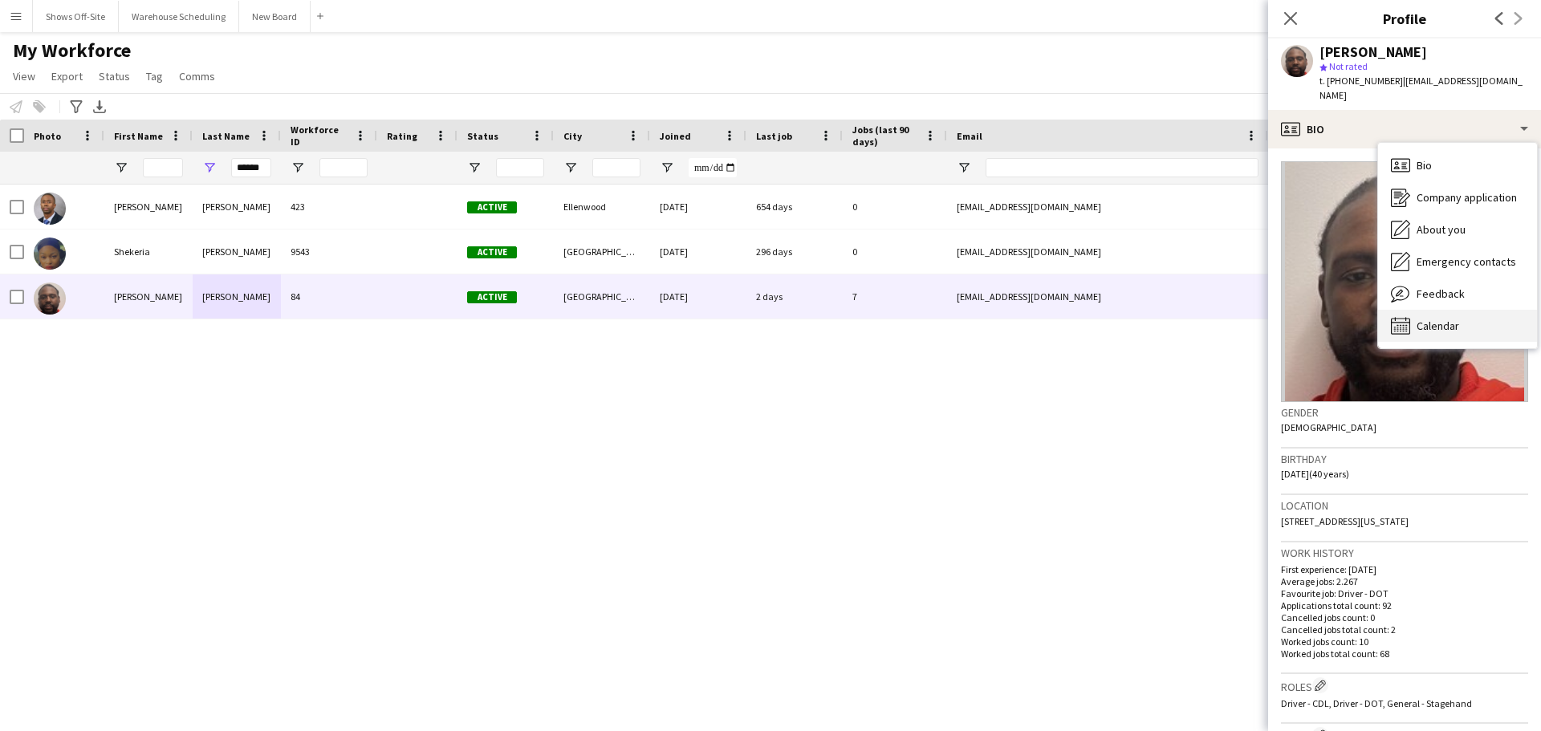
click at [1427, 319] on span "Calendar" at bounding box center [1438, 326] width 43 height 14
